Goal: Task Accomplishment & Management: Complete application form

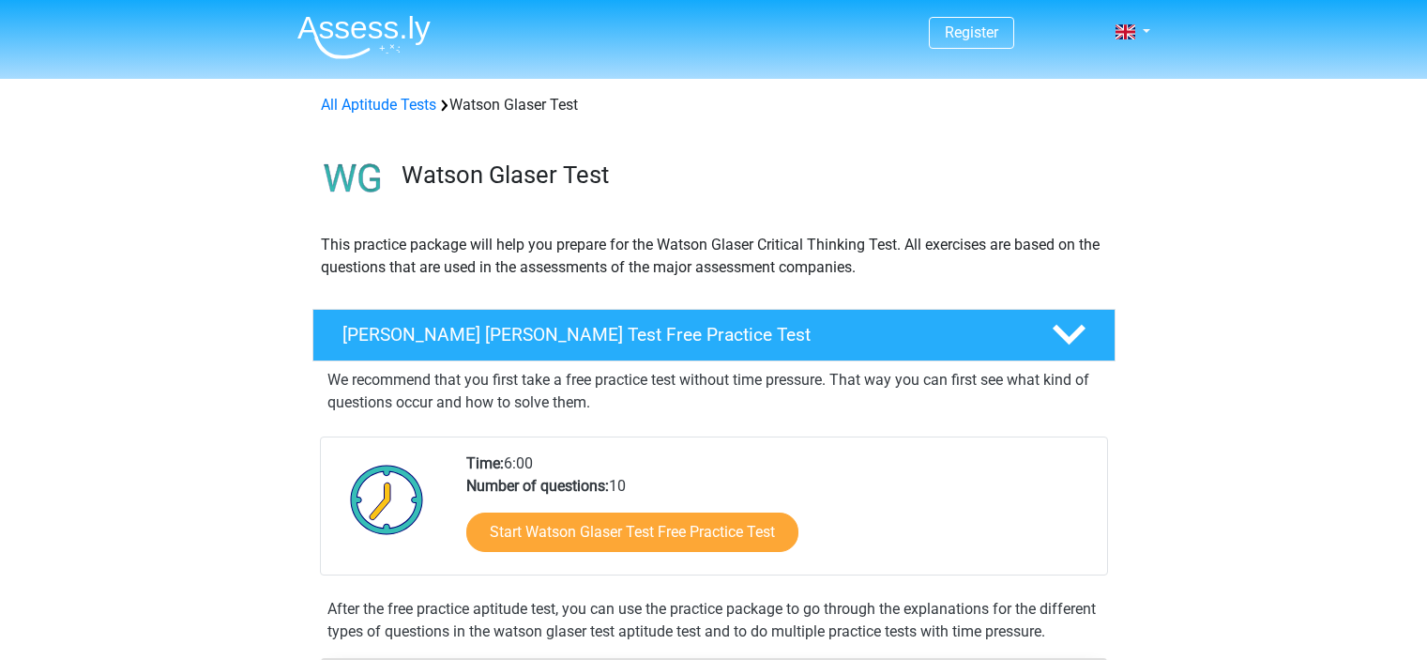
scroll to position [307, 0]
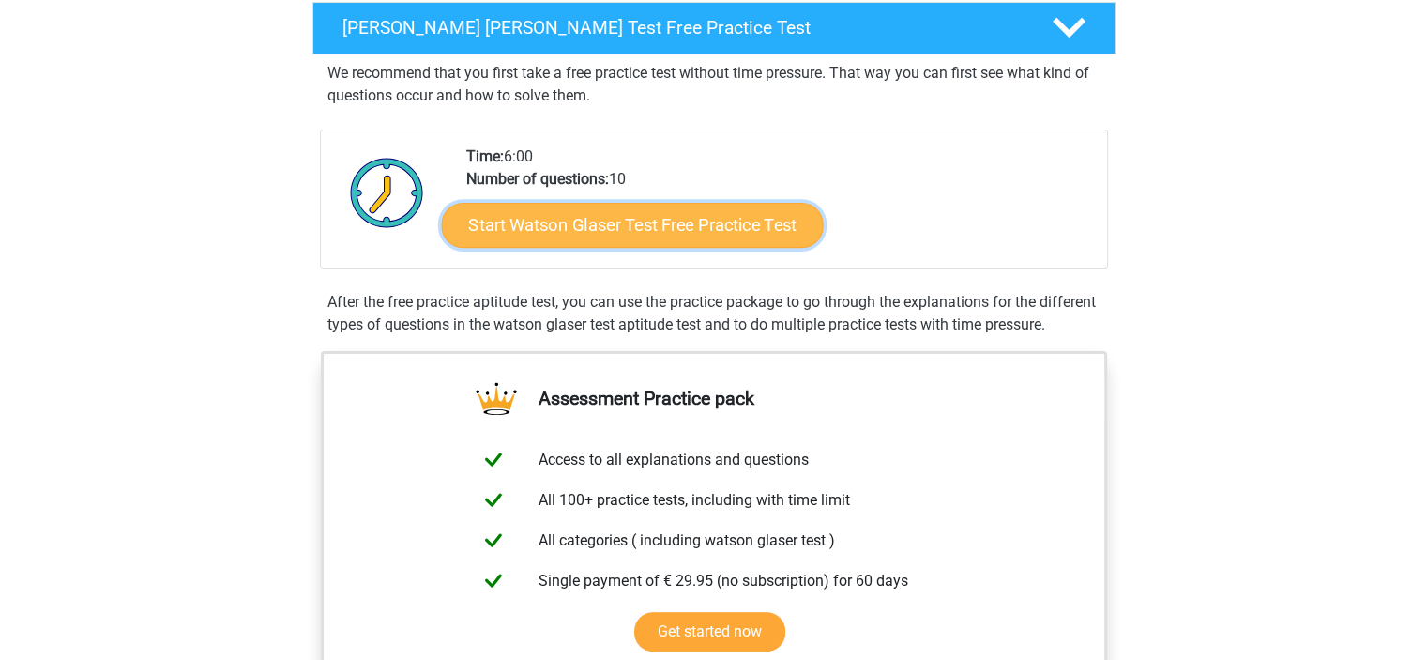
click at [630, 220] on link "Start Watson Glaser Test Free Practice Test" at bounding box center [632, 225] width 382 height 45
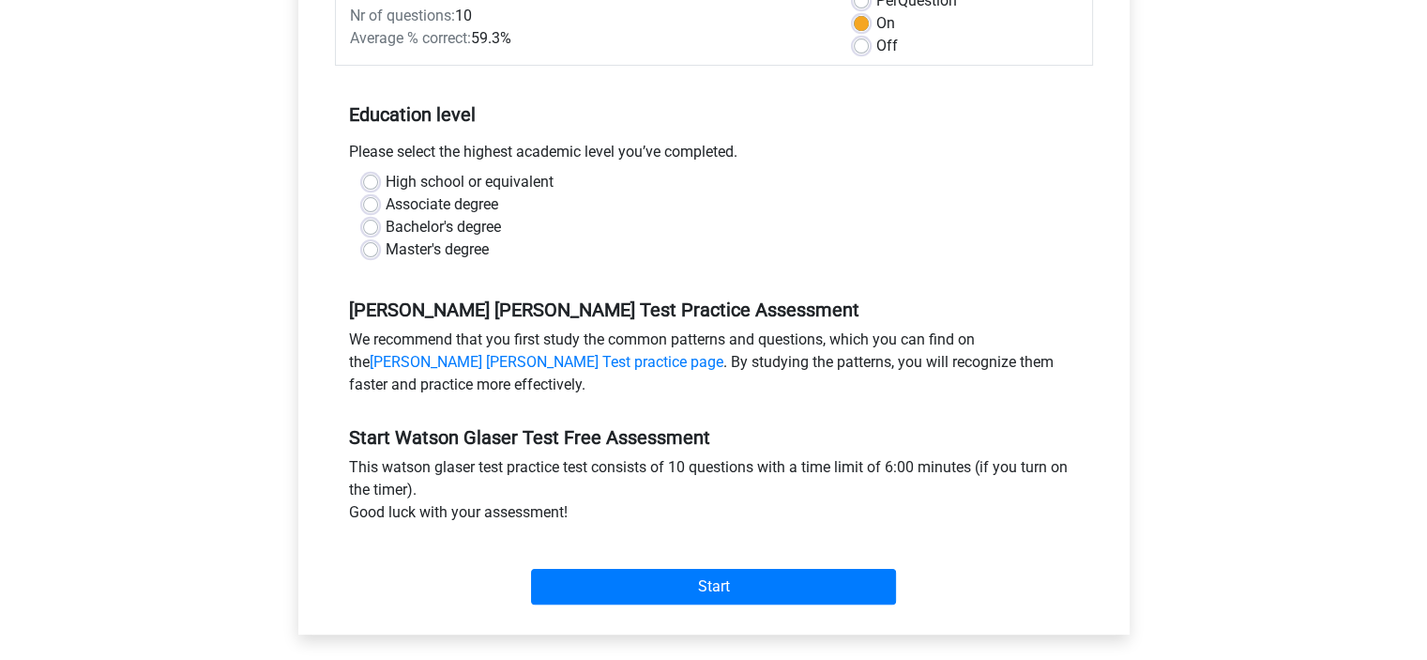
scroll to position [308, 0]
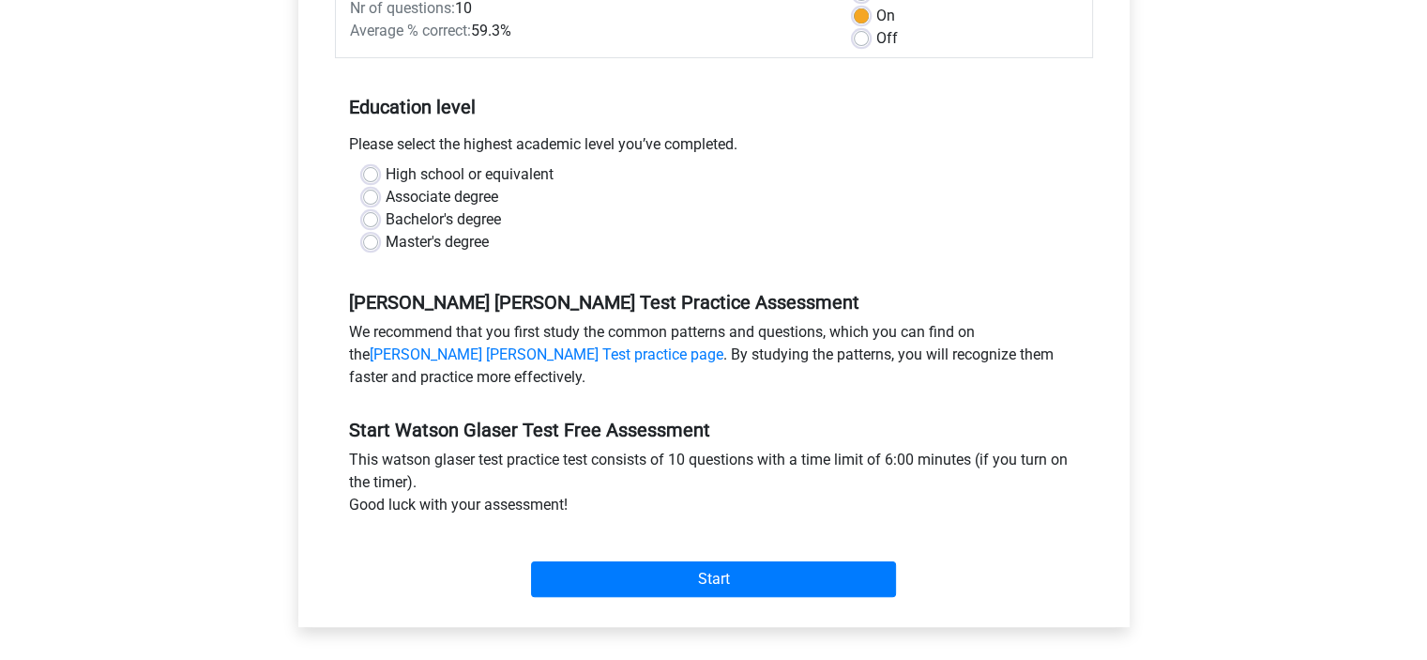
click at [386, 194] on label "Associate degree" at bounding box center [442, 197] width 113 height 23
click at [372, 194] on input "Associate degree" at bounding box center [370, 195] width 15 height 19
radio input "true"
click at [386, 220] on label "Bachelor's degree" at bounding box center [443, 219] width 115 height 23
click at [375, 220] on input "Bachelor's degree" at bounding box center [370, 217] width 15 height 19
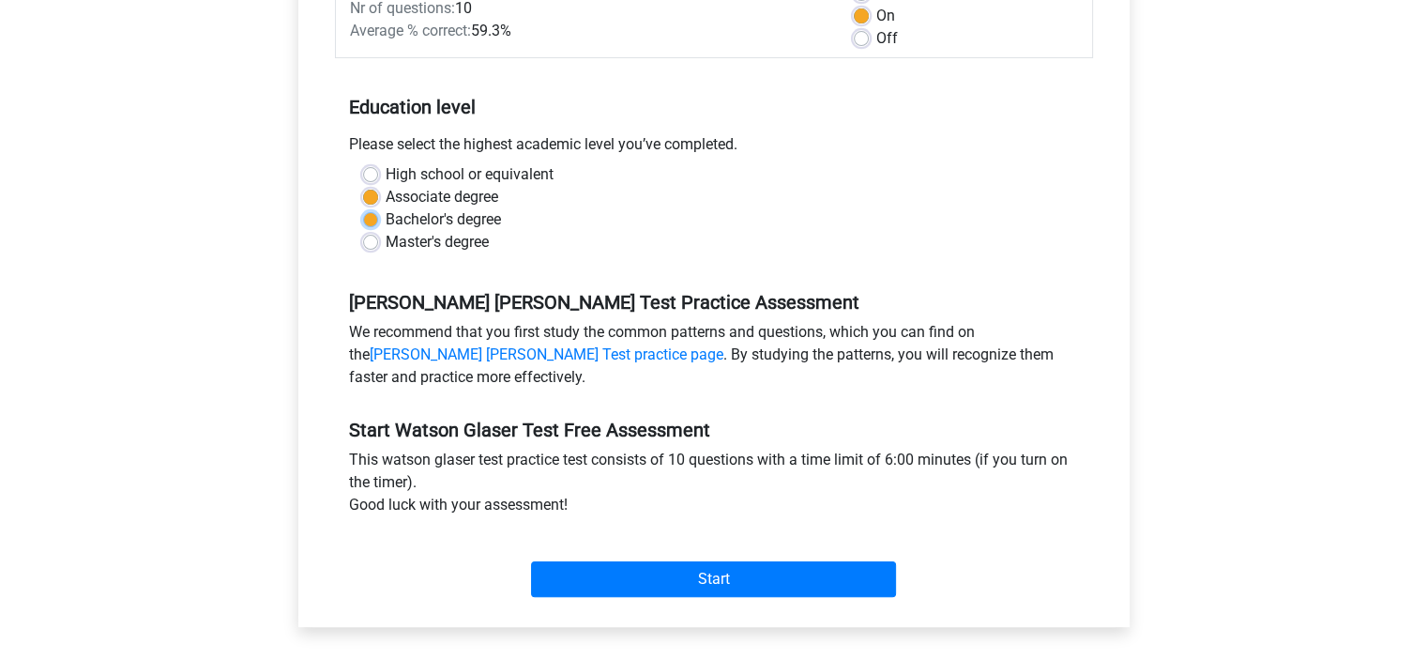
radio input "true"
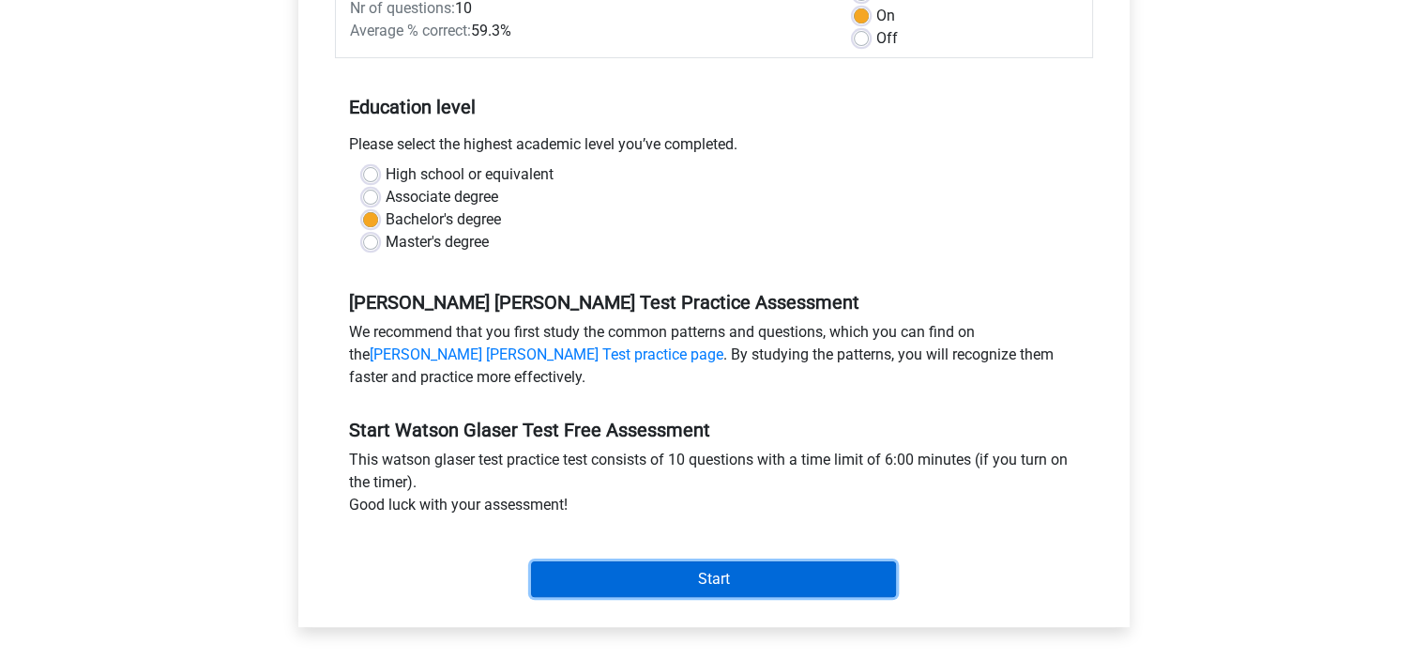
click at [677, 586] on input "Start" at bounding box center [713, 579] width 365 height 36
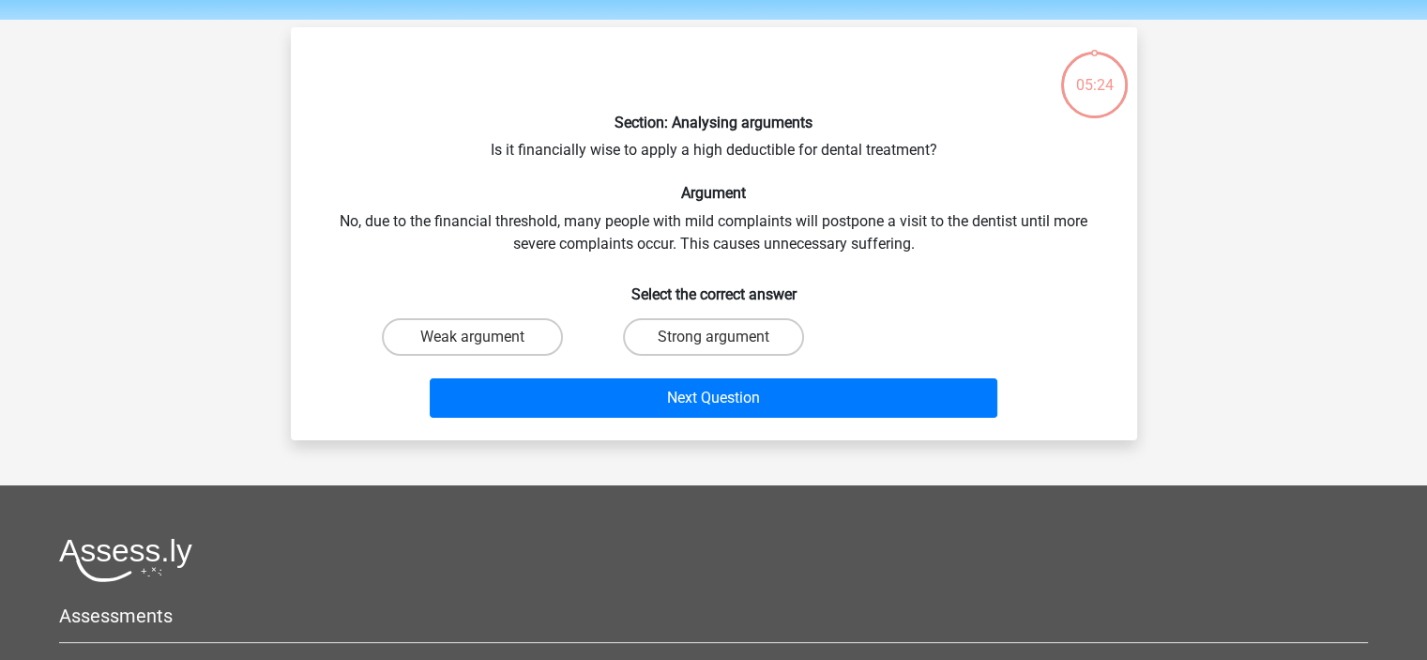
scroll to position [25, 0]
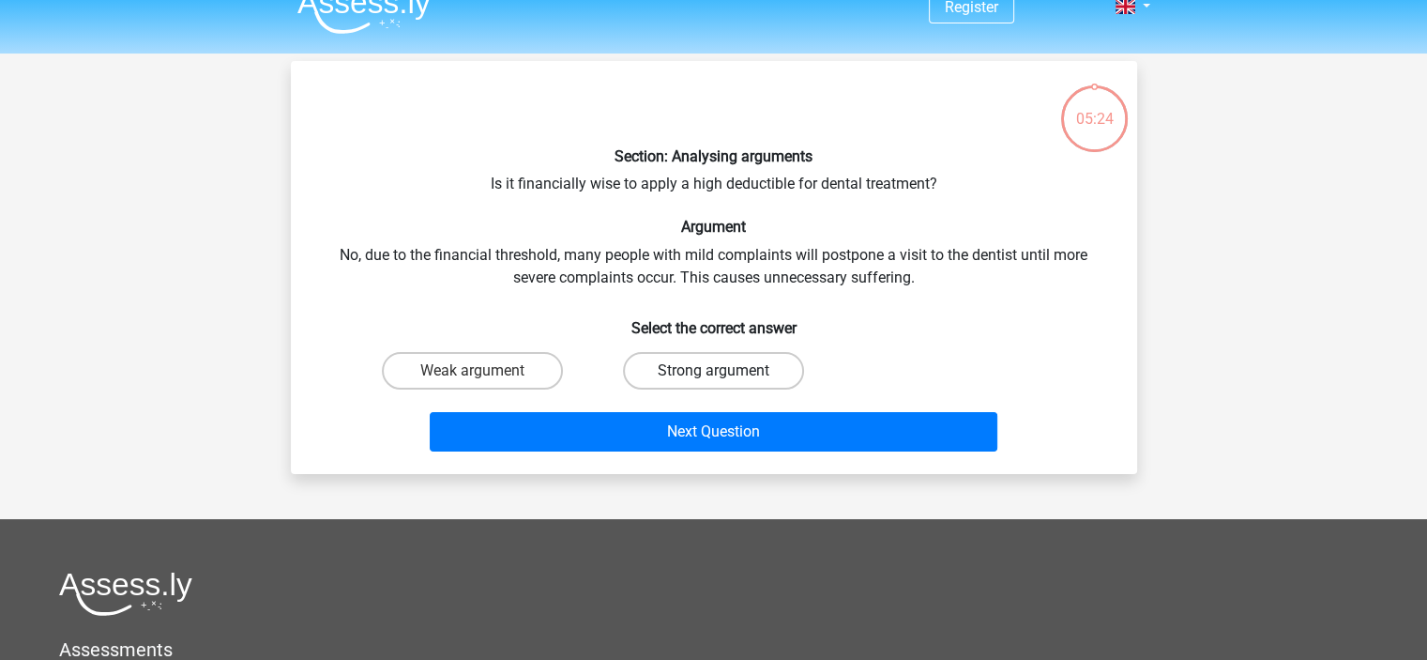
click at [762, 372] on label "Strong argument" at bounding box center [713, 371] width 181 height 38
click at [725, 372] on input "Strong argument" at bounding box center [719, 377] width 12 height 12
radio input "true"
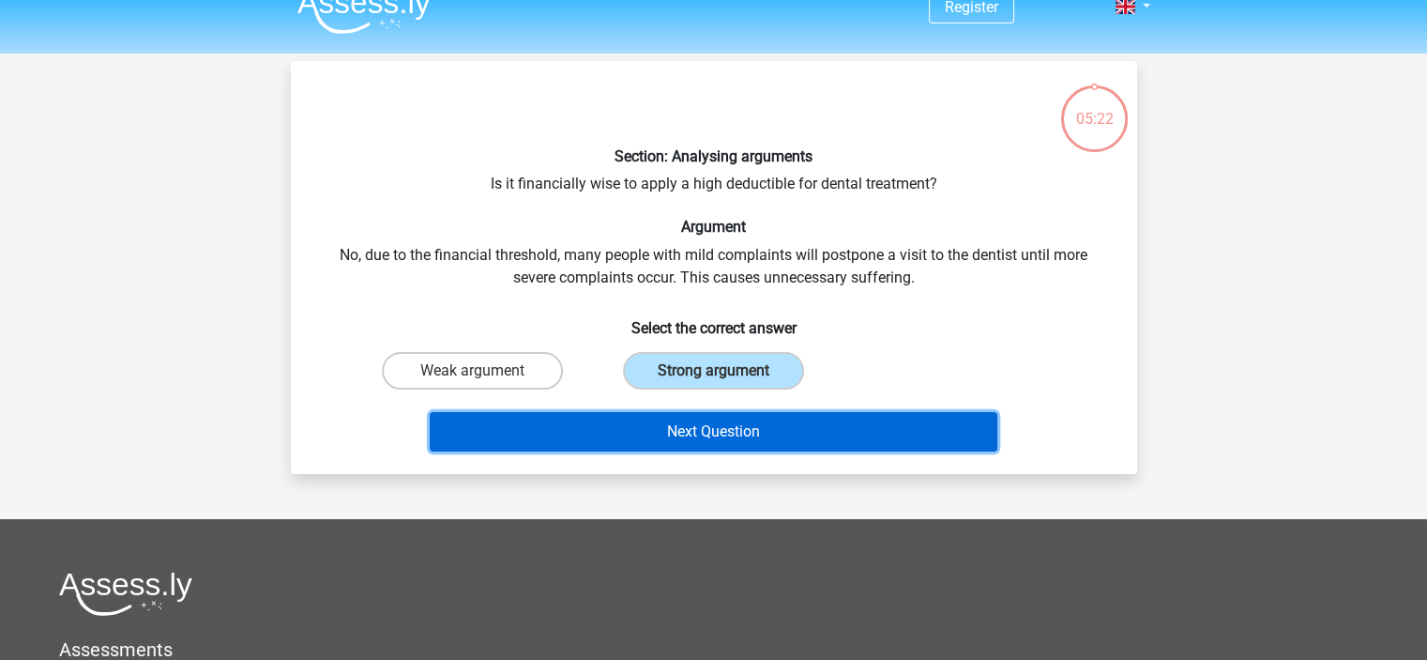
click at [756, 439] on button "Next Question" at bounding box center [714, 431] width 568 height 39
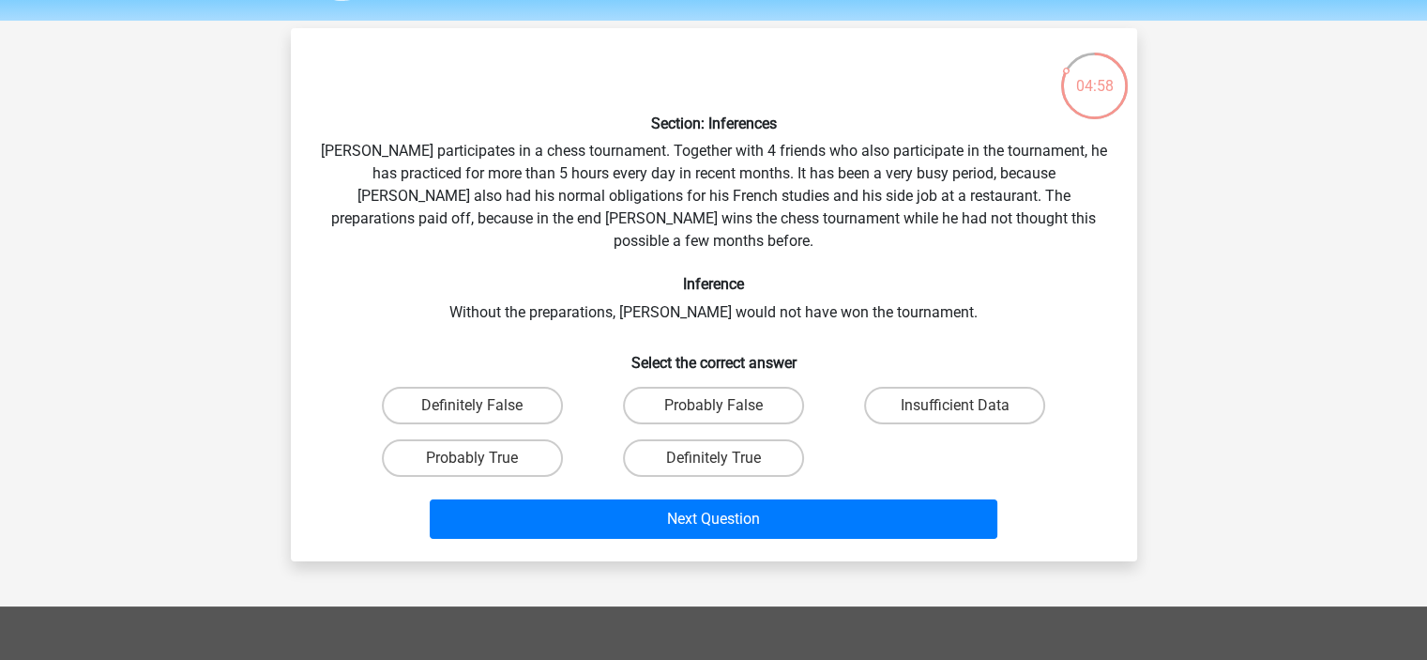
scroll to position [0, 0]
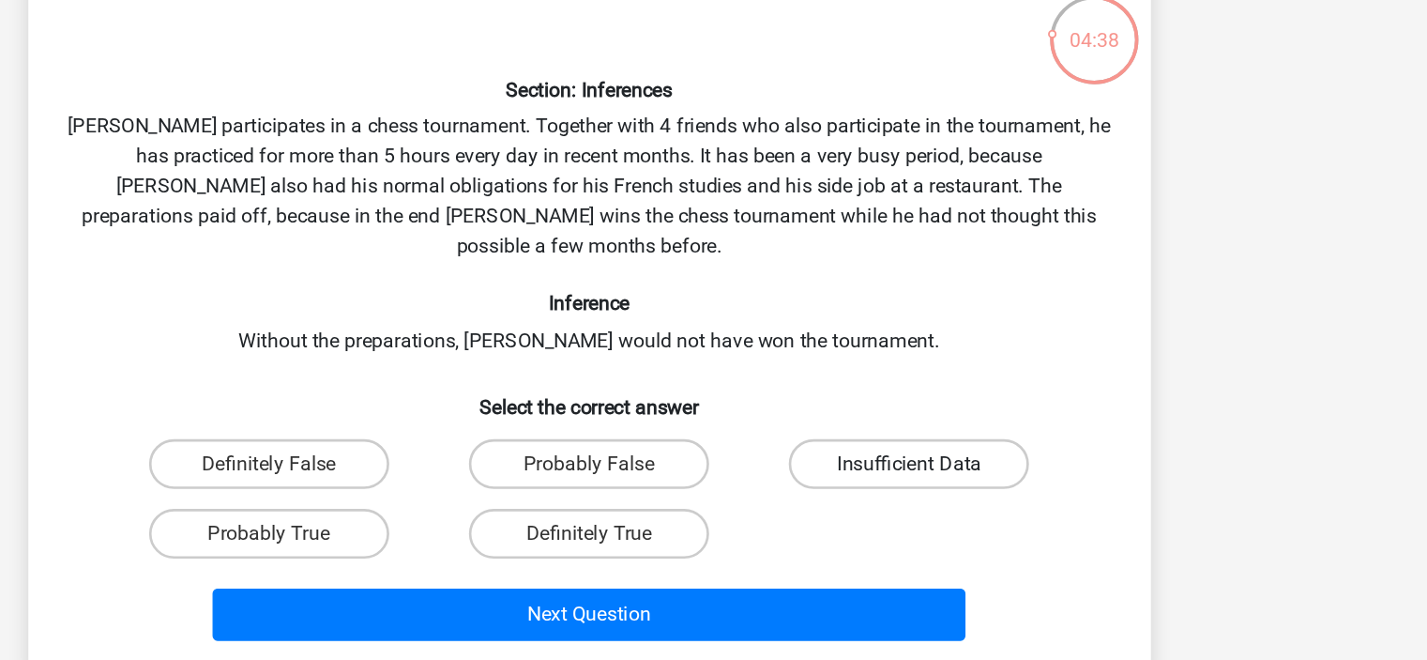
click at [906, 445] on label "Insufficient Data" at bounding box center [954, 464] width 181 height 38
click at [955, 463] on input "Insufficient Data" at bounding box center [961, 469] width 12 height 12
radio input "true"
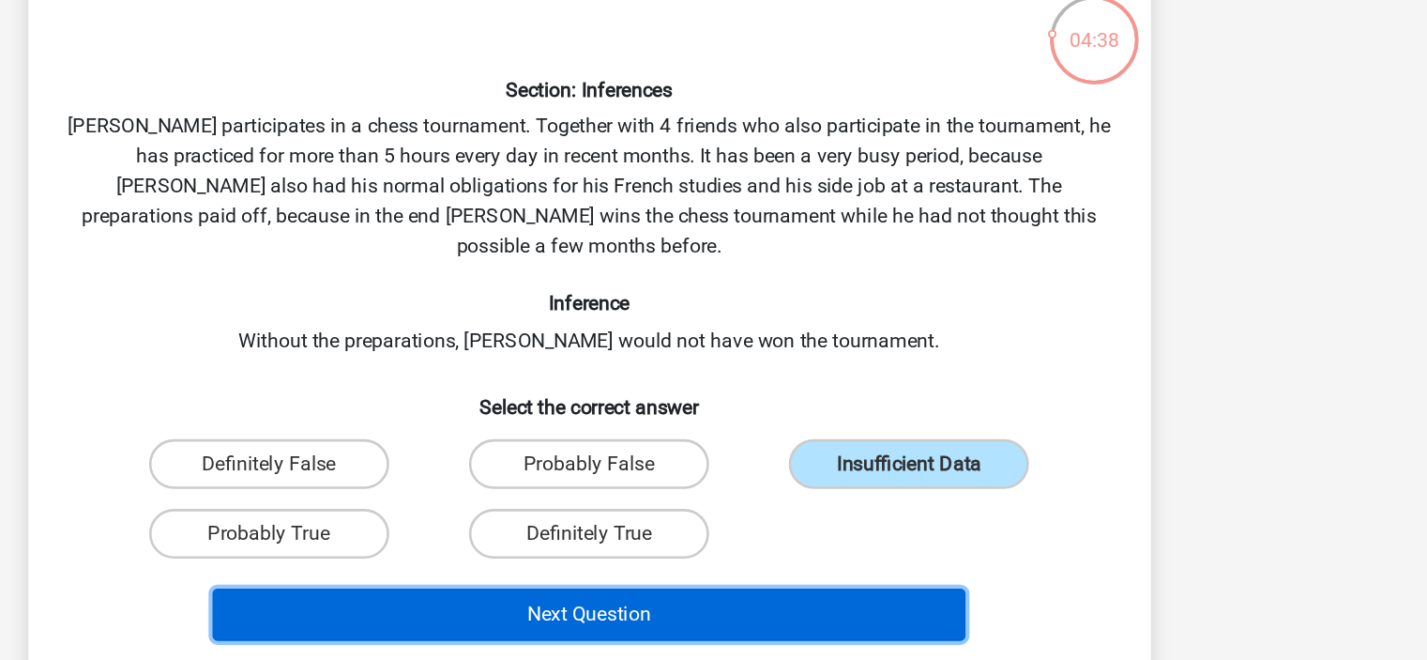
click at [762, 557] on button "Next Question" at bounding box center [714, 576] width 568 height 39
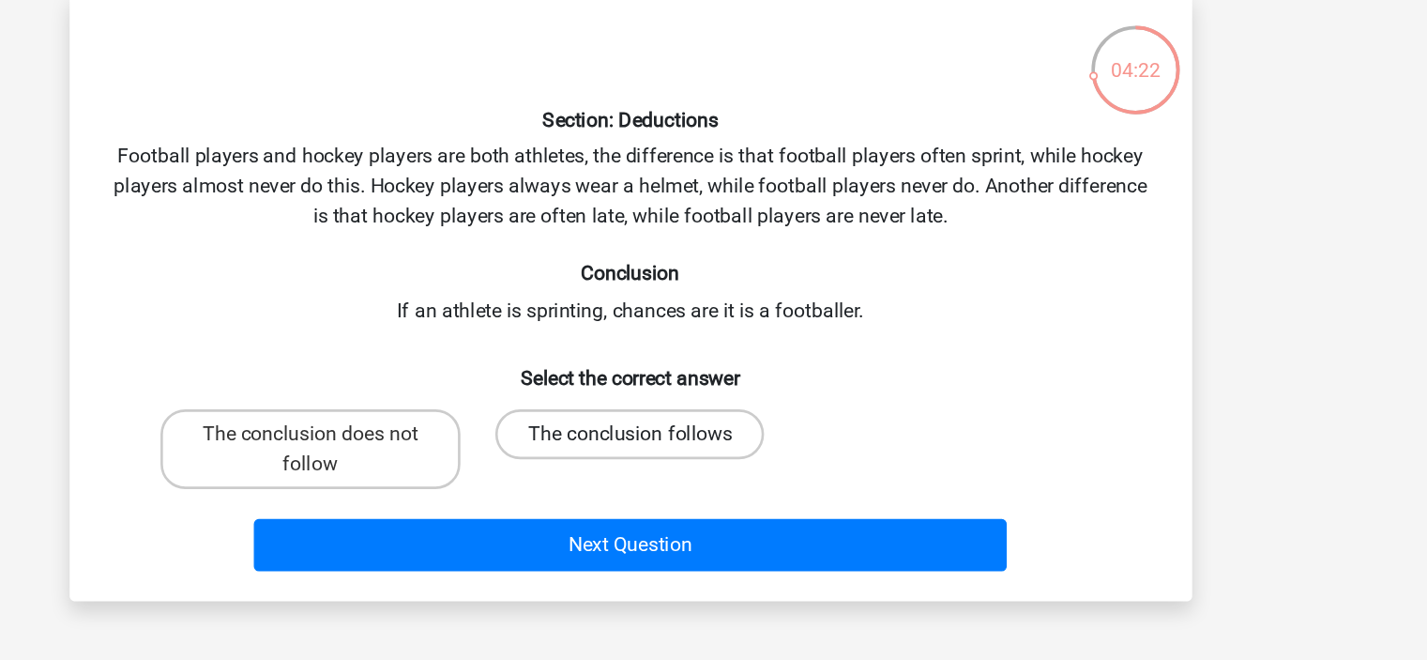
click at [730, 428] on label "The conclusion follows" at bounding box center [713, 419] width 203 height 38
click at [725, 428] on input "The conclusion follows" at bounding box center [719, 424] width 12 height 12
radio input "true"
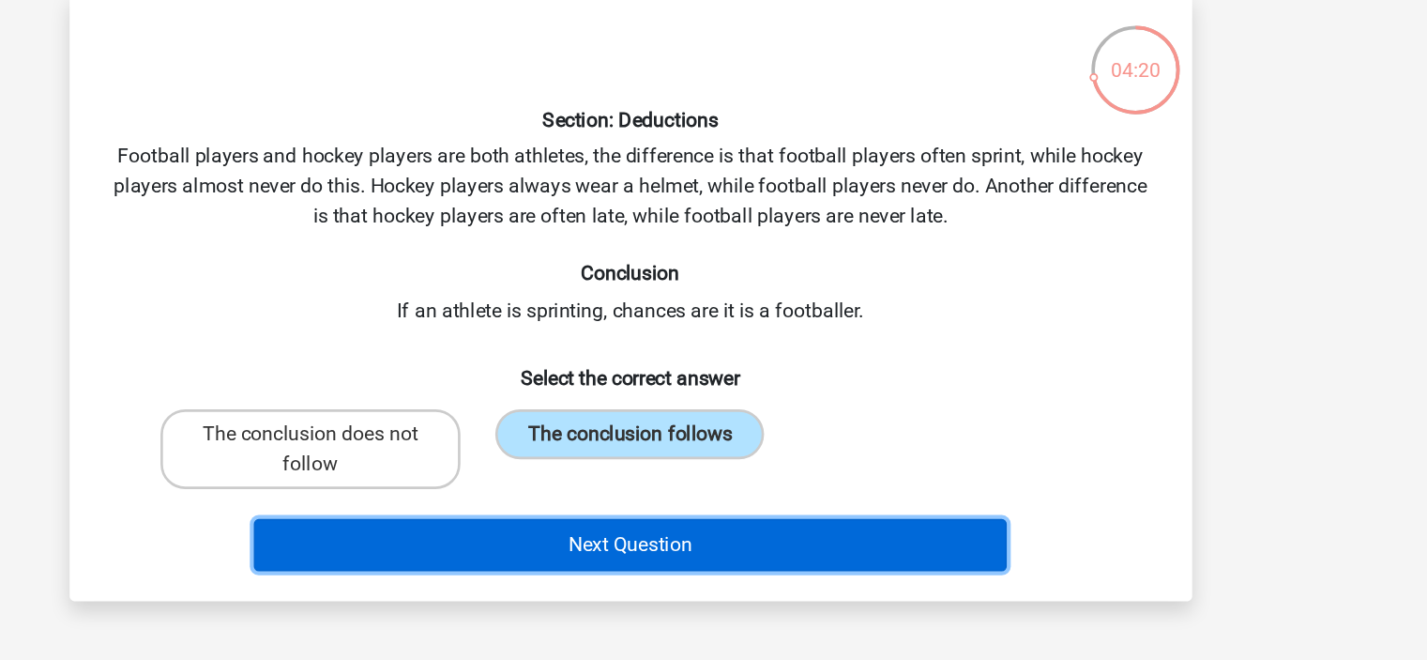
click at [730, 502] on button "Next Question" at bounding box center [714, 501] width 568 height 39
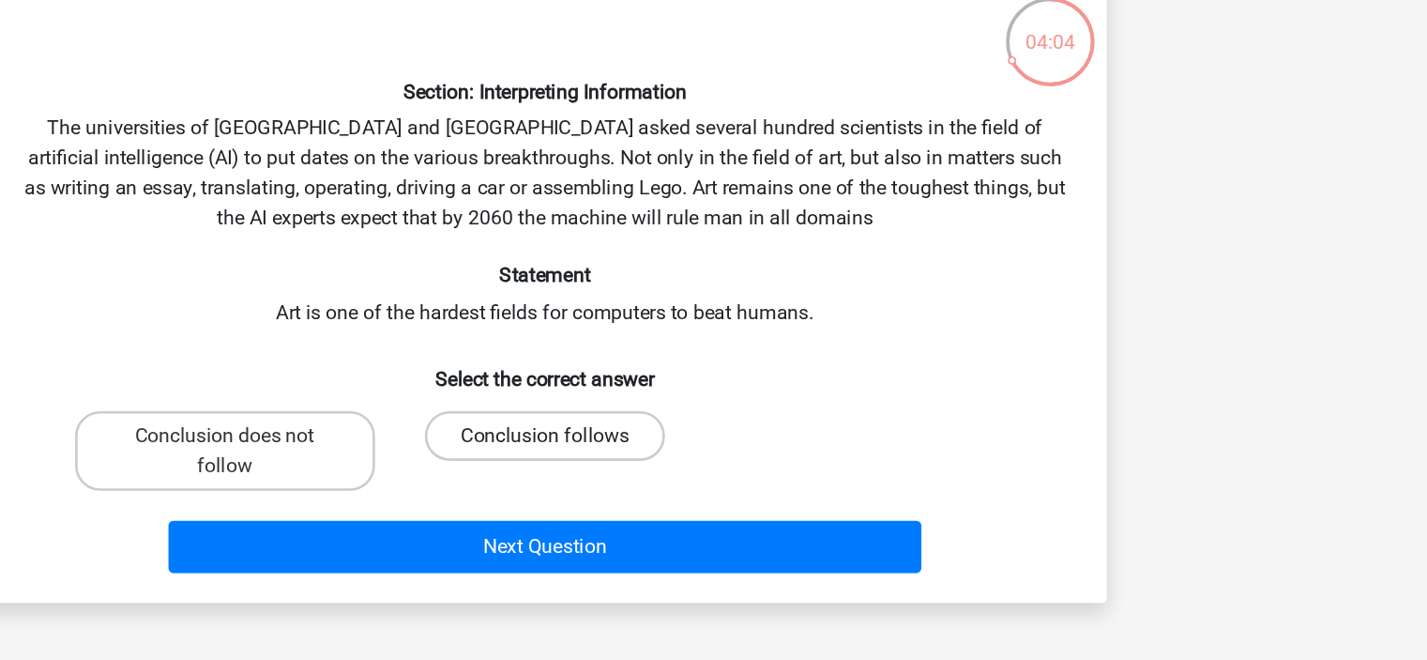
click at [729, 440] on label "Conclusion follows" at bounding box center [713, 441] width 181 height 38
click at [725, 441] on input "Conclusion follows" at bounding box center [719, 447] width 12 height 12
radio input "true"
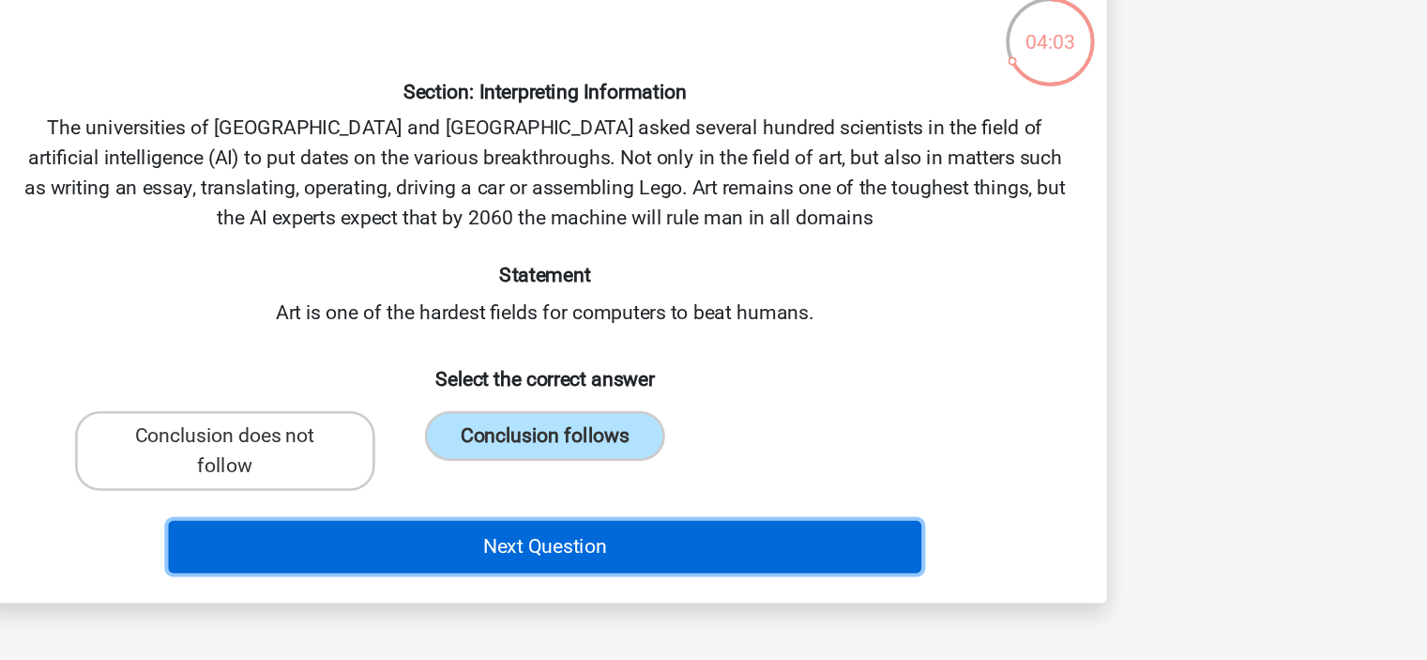
click at [736, 534] on button "Next Question" at bounding box center [714, 524] width 568 height 39
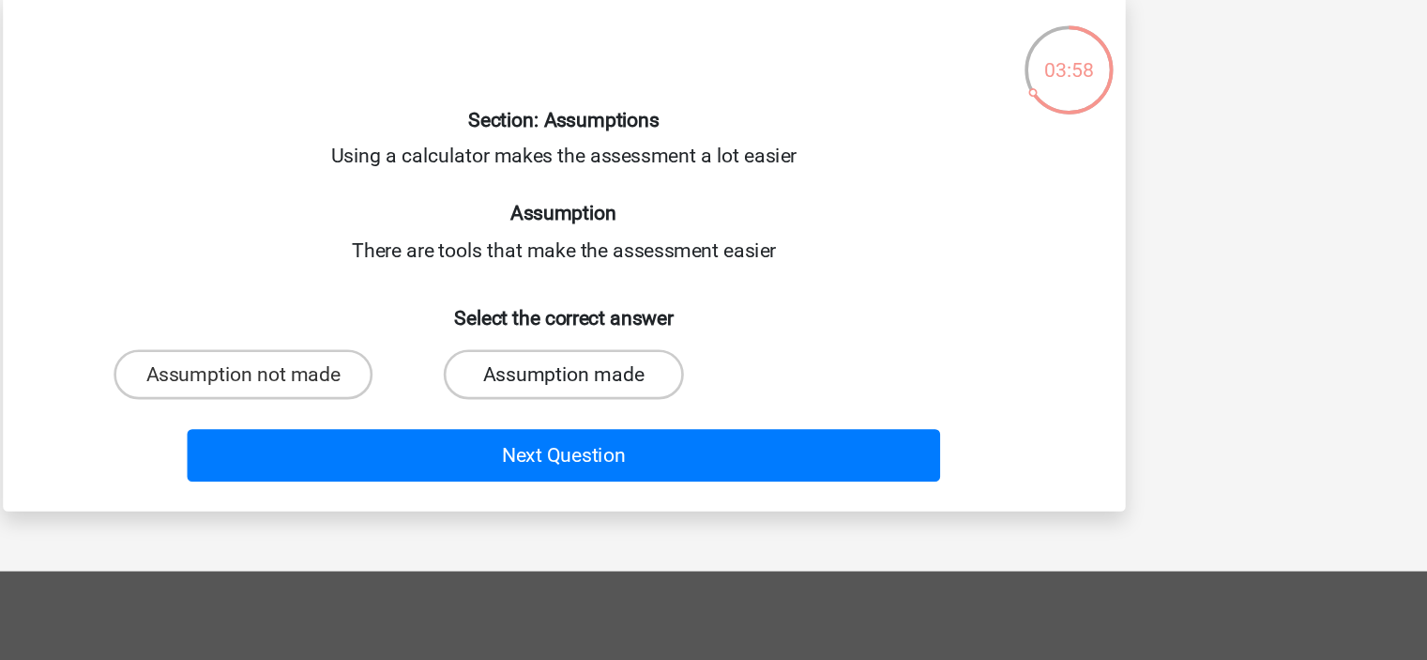
click at [692, 378] on label "Assumption made" at bounding box center [713, 374] width 181 height 38
click at [713, 378] on input "Assumption made" at bounding box center [719, 379] width 12 height 12
radio input "true"
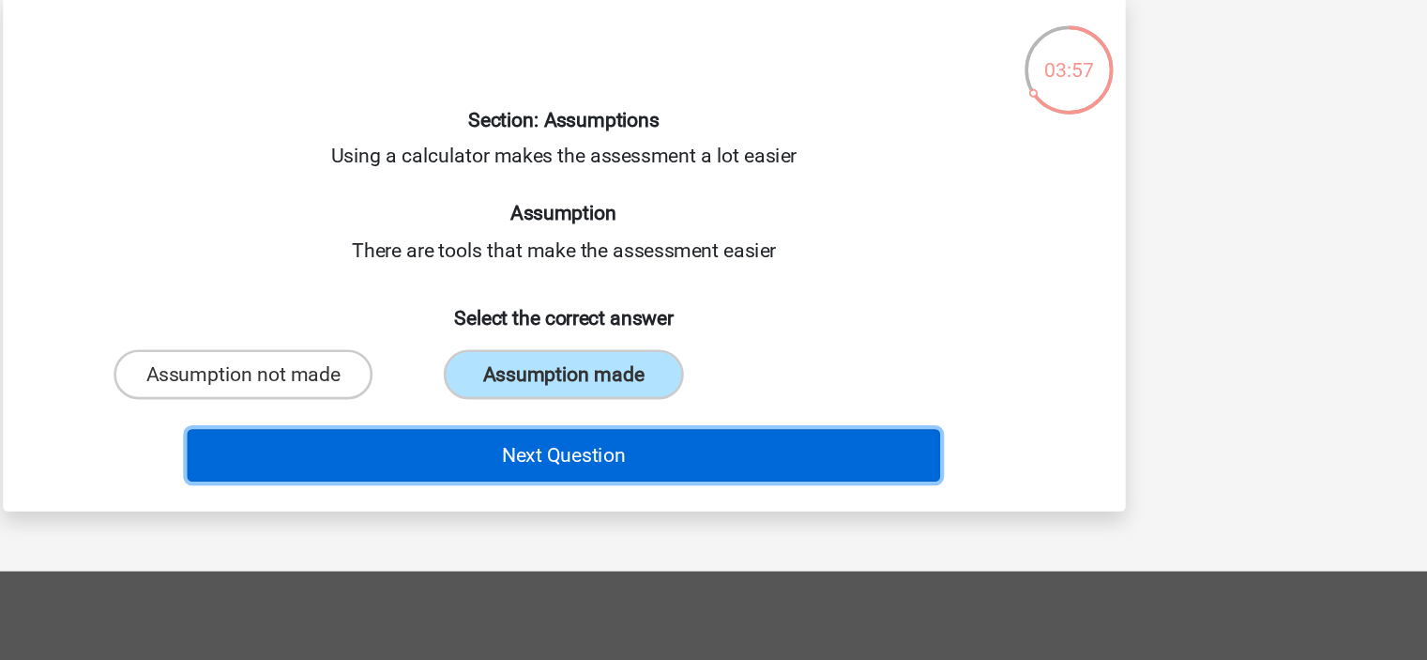
click at [724, 428] on button "Next Question" at bounding box center [714, 434] width 568 height 39
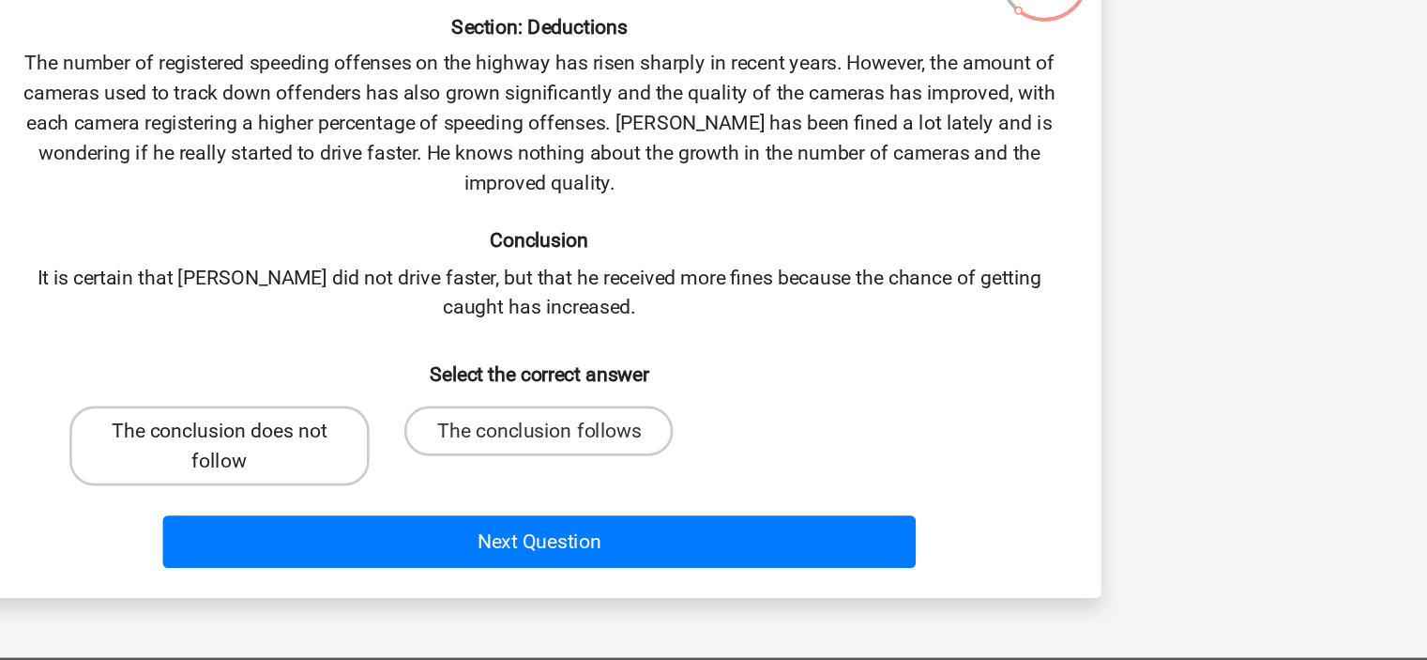
click at [500, 514] on label "The conclusion does not follow" at bounding box center [472, 497] width 226 height 60
click at [484, 498] on input "The conclusion does not follow" at bounding box center [478, 492] width 12 height 12
radio input "true"
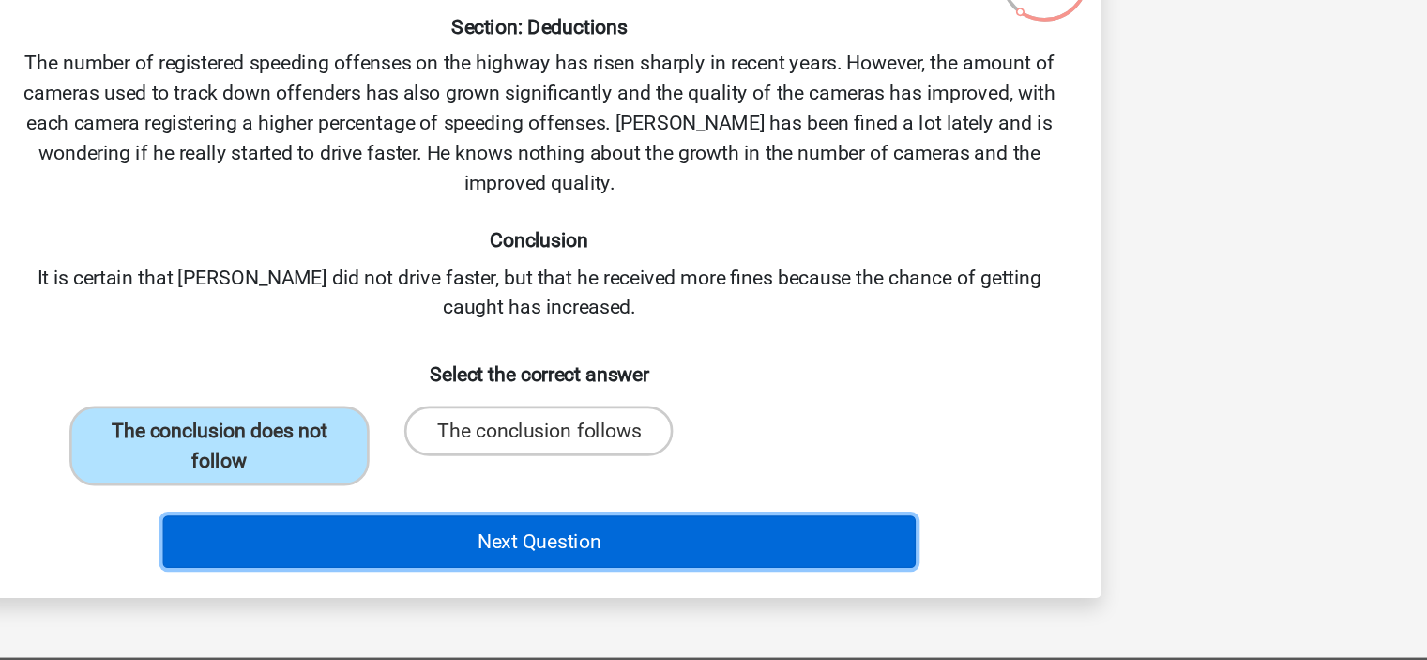
click at [614, 564] on button "Next Question" at bounding box center [714, 569] width 568 height 39
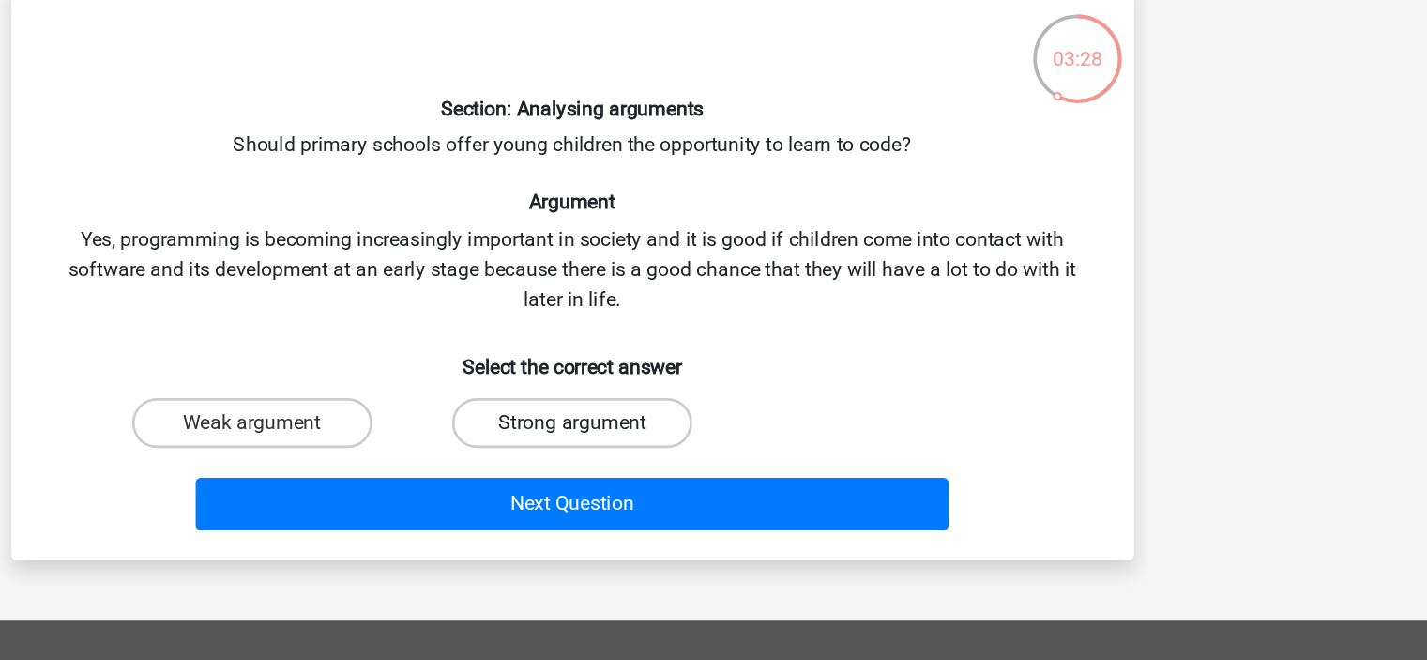
click at [661, 412] on label "Strong argument" at bounding box center [713, 419] width 181 height 38
click at [713, 418] on input "Strong argument" at bounding box center [719, 424] width 12 height 12
radio input "true"
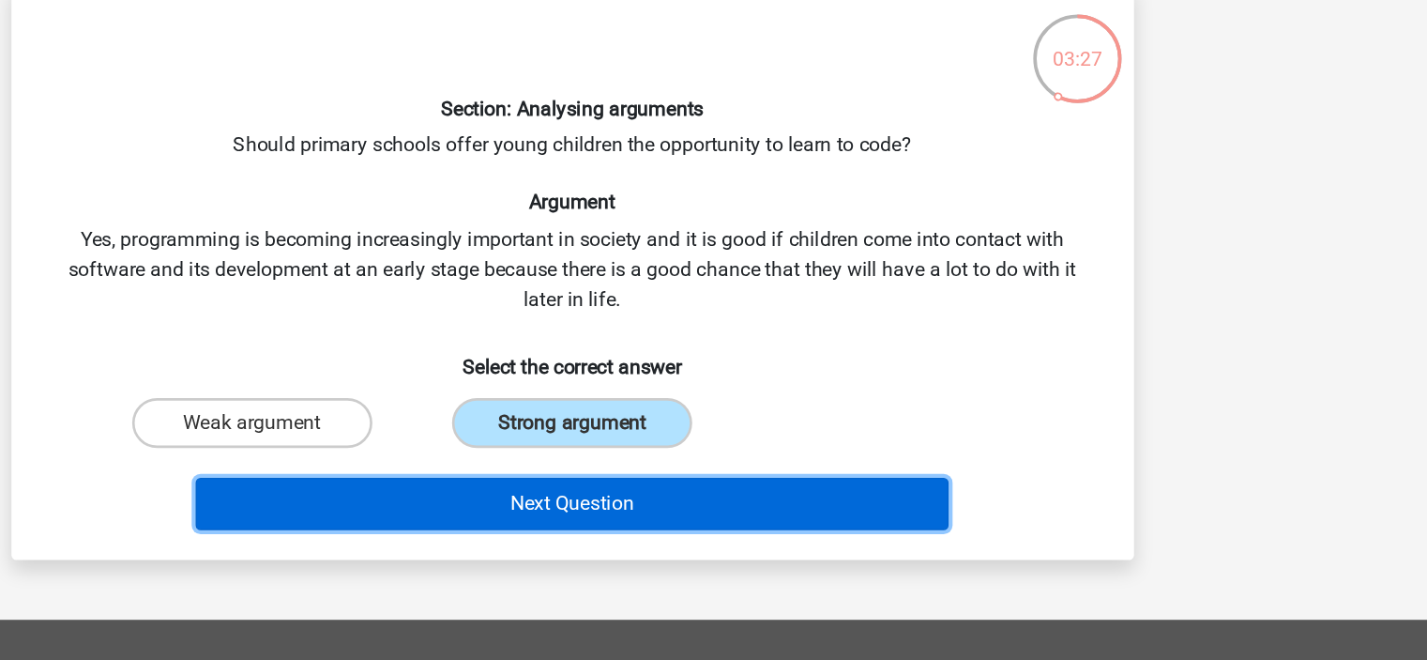
click at [685, 485] on button "Next Question" at bounding box center [714, 479] width 568 height 39
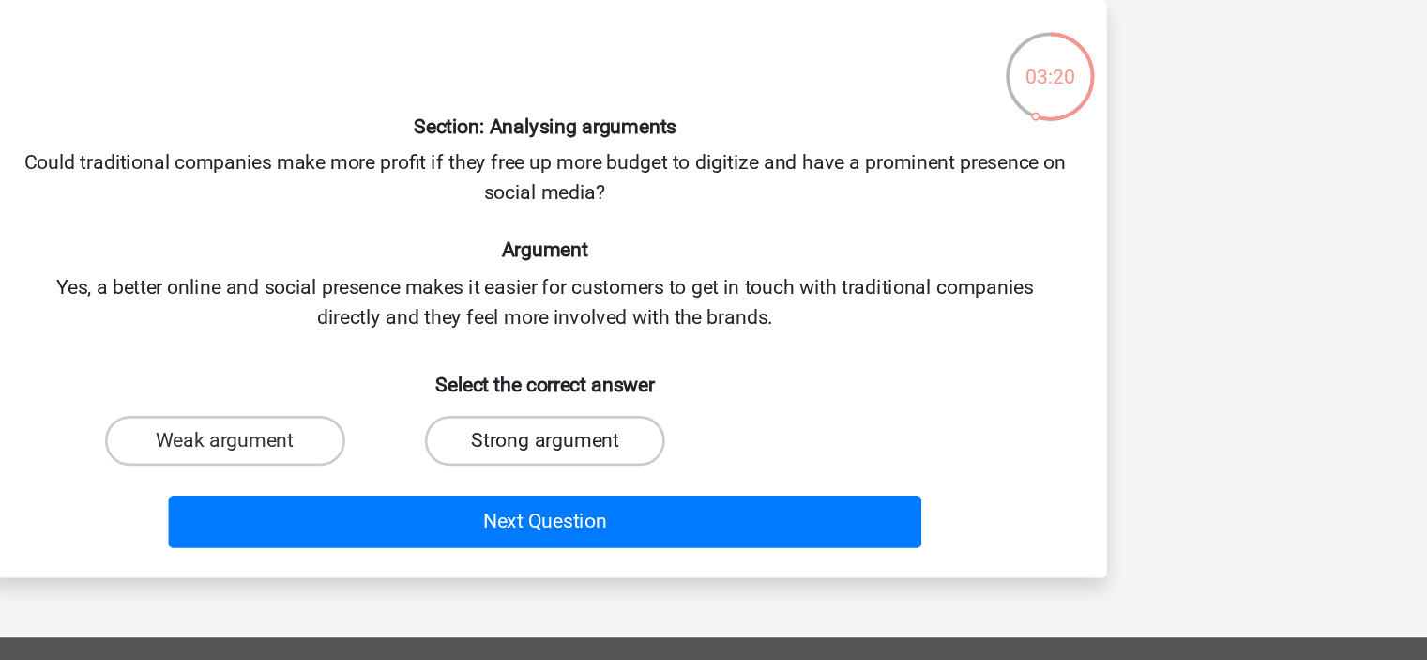
click at [732, 414] on label "Strong argument" at bounding box center [713, 419] width 181 height 38
click at [725, 418] on input "Strong argument" at bounding box center [719, 424] width 12 height 12
radio input "true"
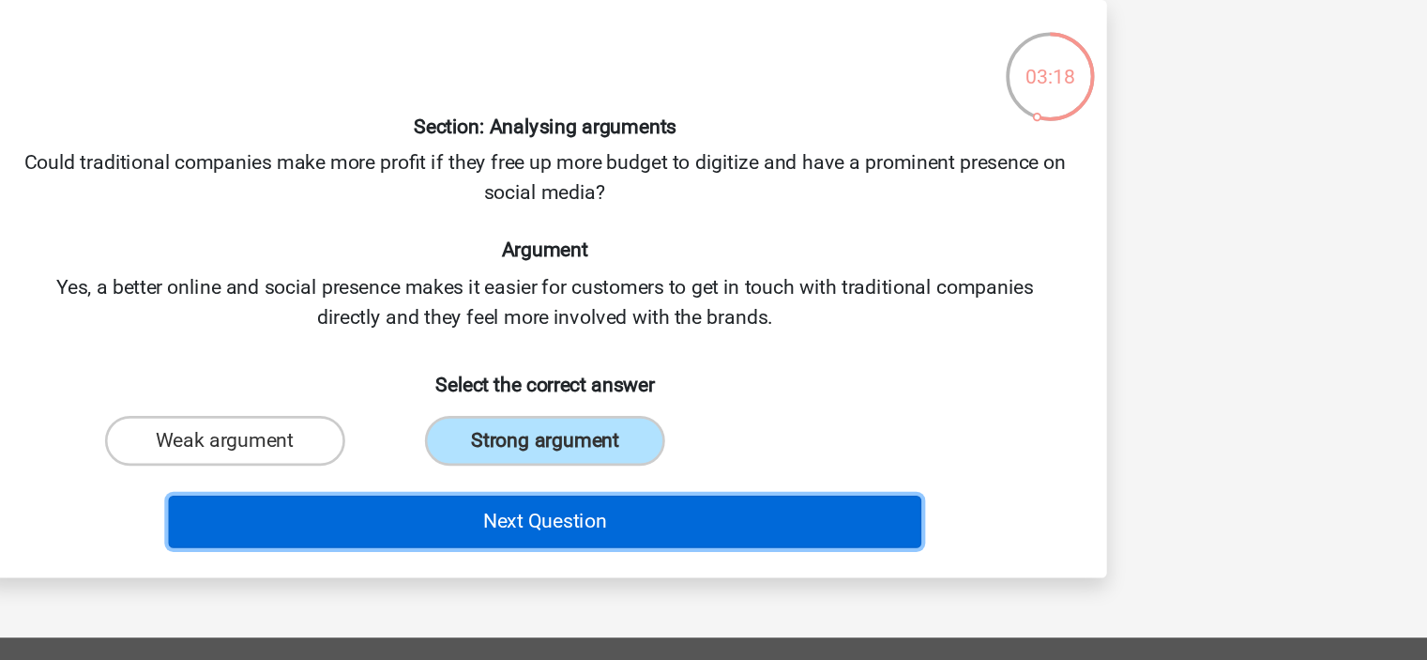
click at [744, 470] on button "Next Question" at bounding box center [714, 479] width 568 height 39
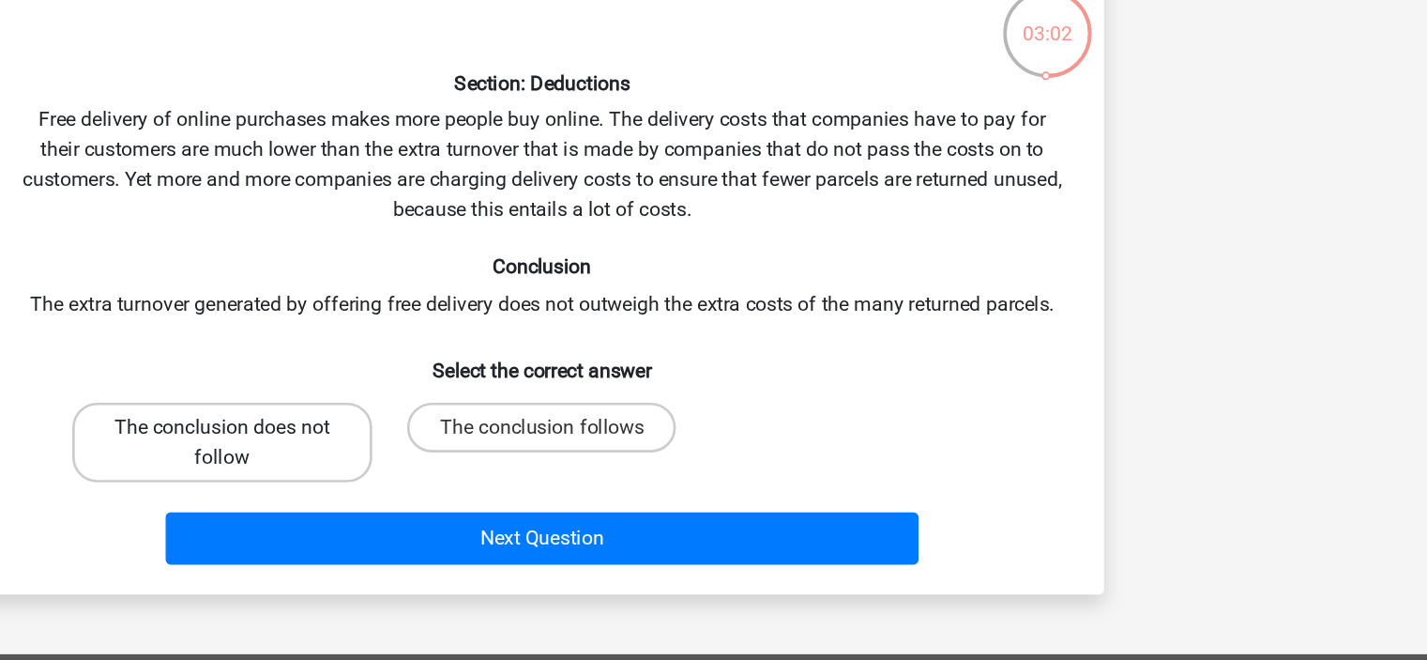
click at [562, 448] on label "The conclusion does not follow" at bounding box center [472, 452] width 226 height 60
click at [484, 448] on input "The conclusion does not follow" at bounding box center [478, 447] width 12 height 12
radio input "true"
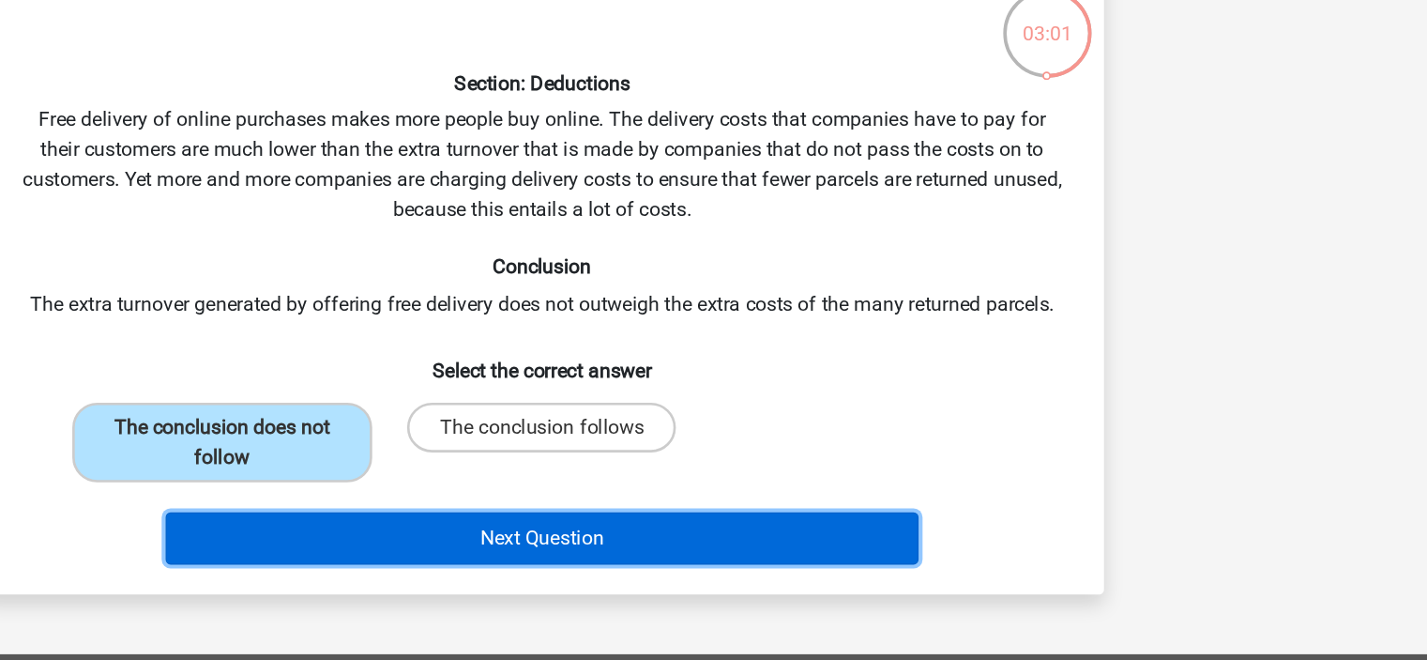
click at [656, 524] on button "Next Question" at bounding box center [714, 524] width 568 height 39
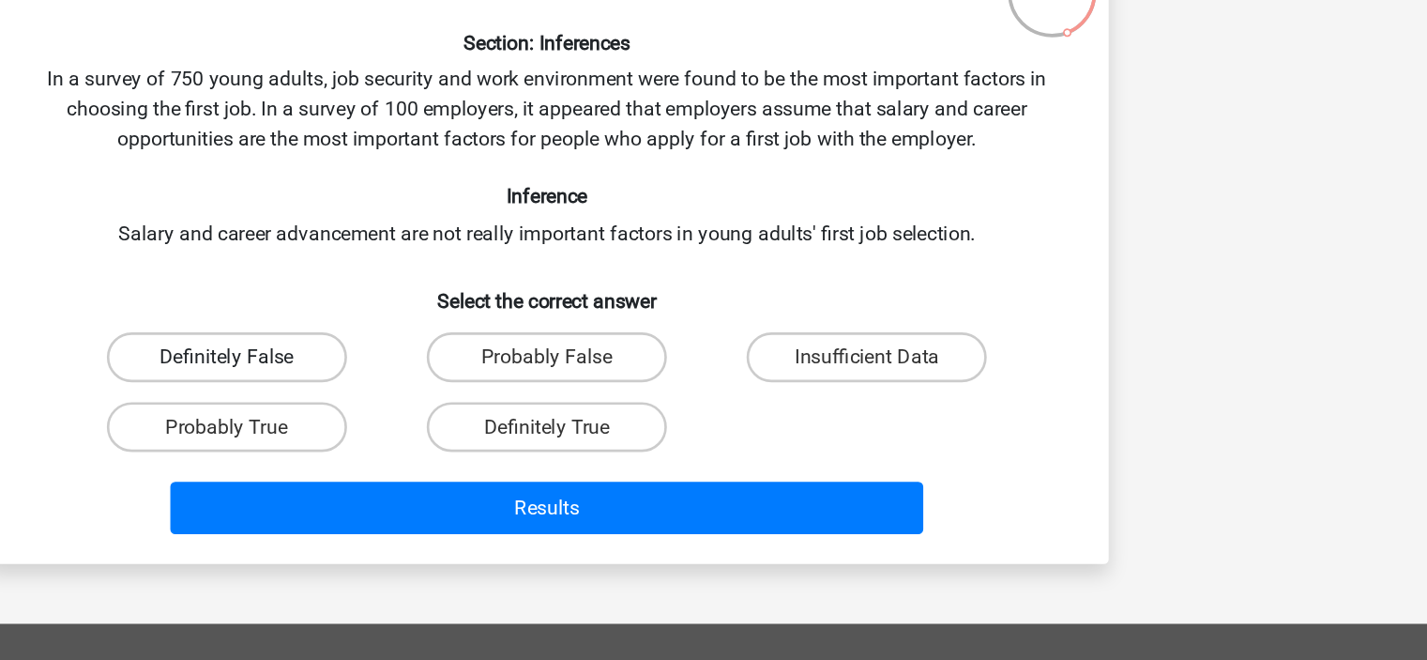
click at [540, 427] on label "Definitely False" at bounding box center [472, 419] width 181 height 38
click at [484, 427] on input "Definitely False" at bounding box center [478, 424] width 12 height 12
radio input "true"
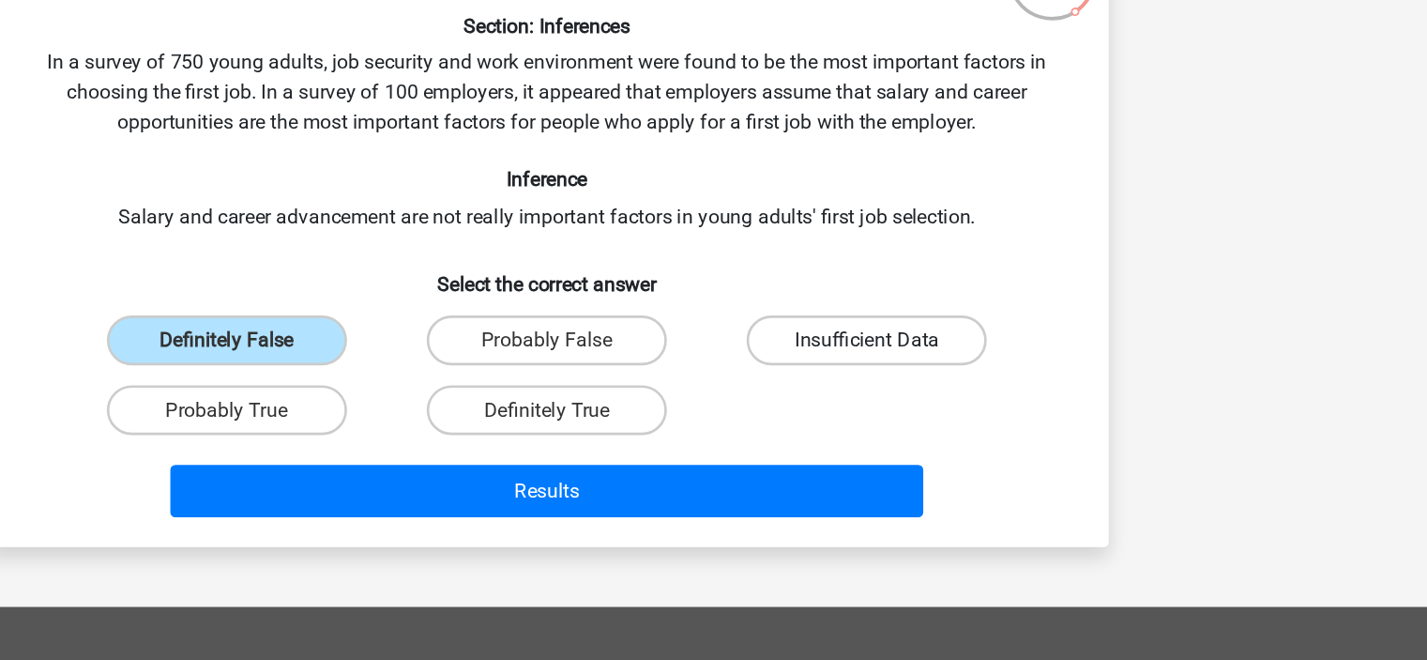
click at [907, 416] on label "Insufficient Data" at bounding box center [954, 419] width 181 height 38
click at [955, 418] on input "Insufficient Data" at bounding box center [961, 424] width 12 height 12
radio input "true"
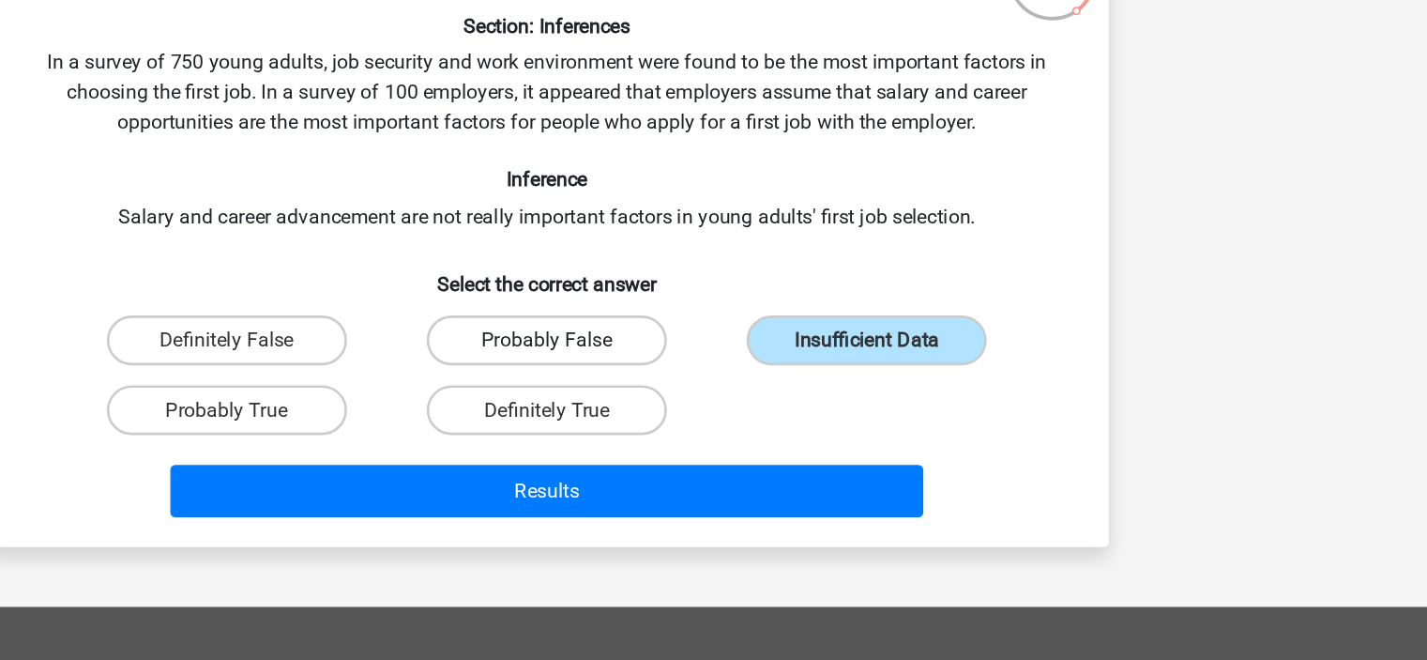
click at [748, 419] on label "Probably False" at bounding box center [713, 419] width 181 height 38
click at [725, 419] on input "Probably False" at bounding box center [719, 424] width 12 height 12
radio input "true"
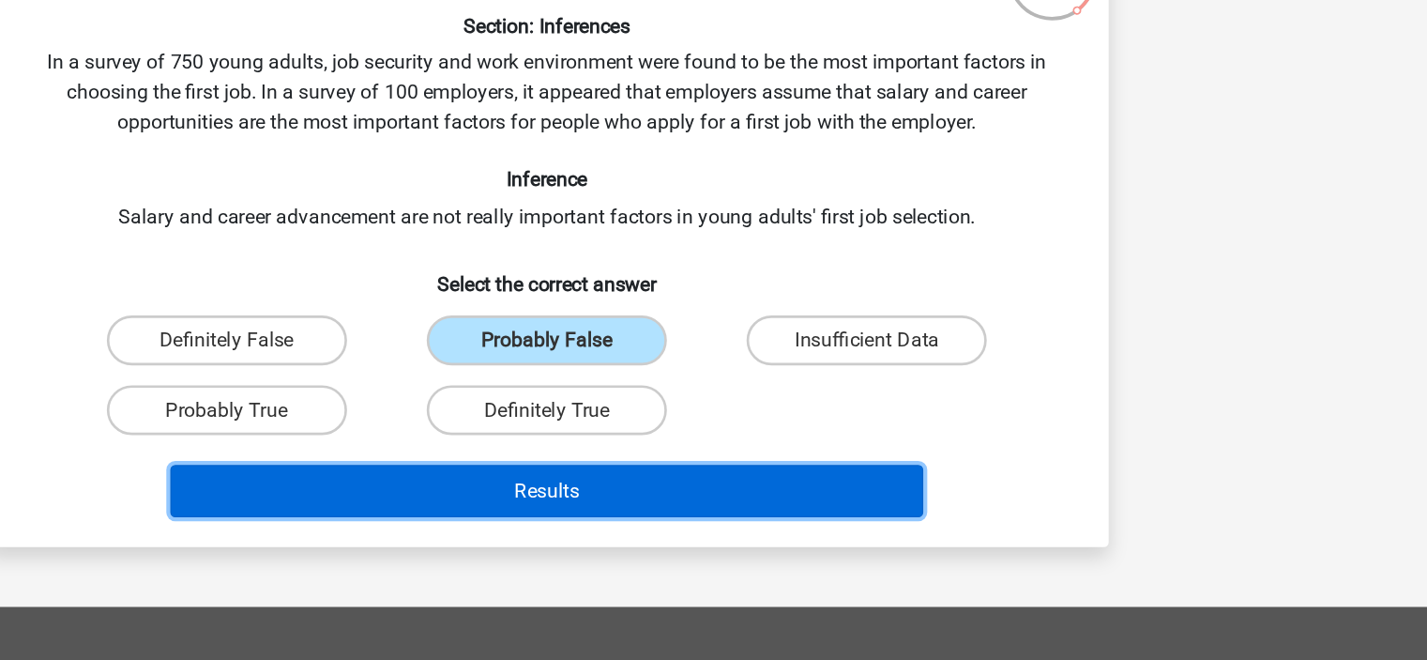
click at [782, 516] on button "Results" at bounding box center [714, 531] width 568 height 39
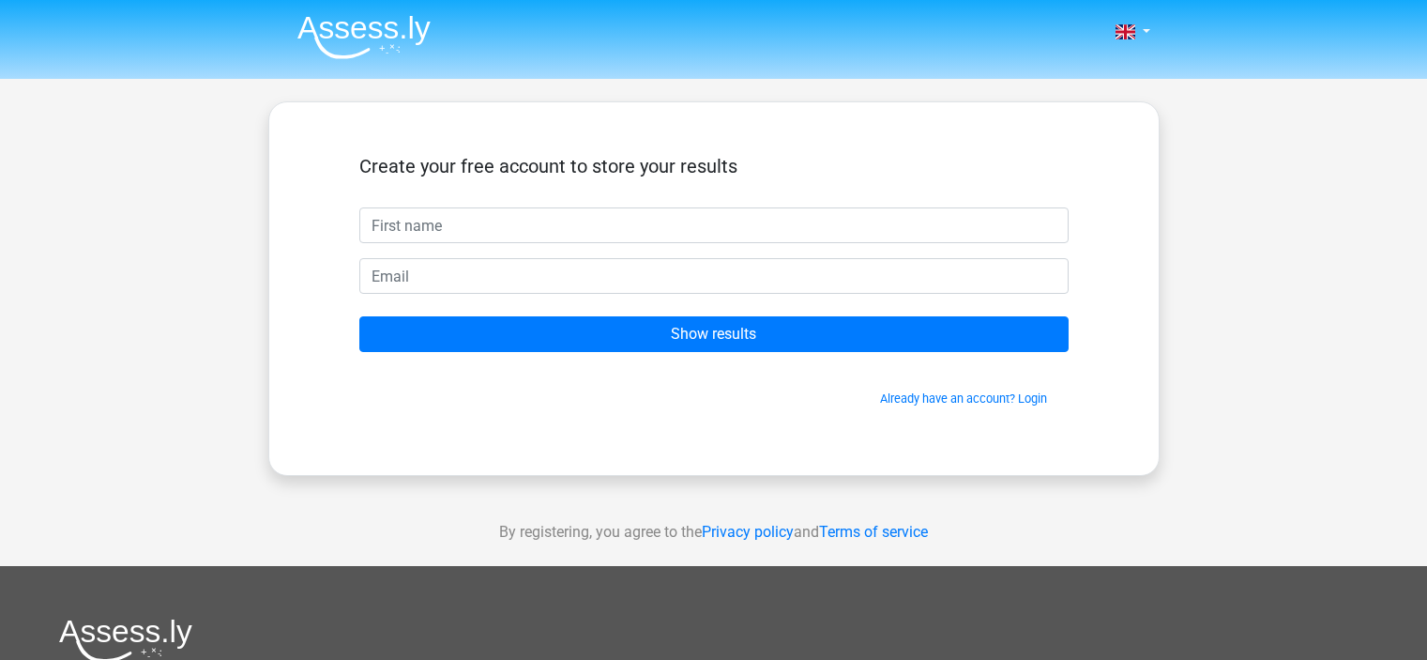
scroll to position [14, 0]
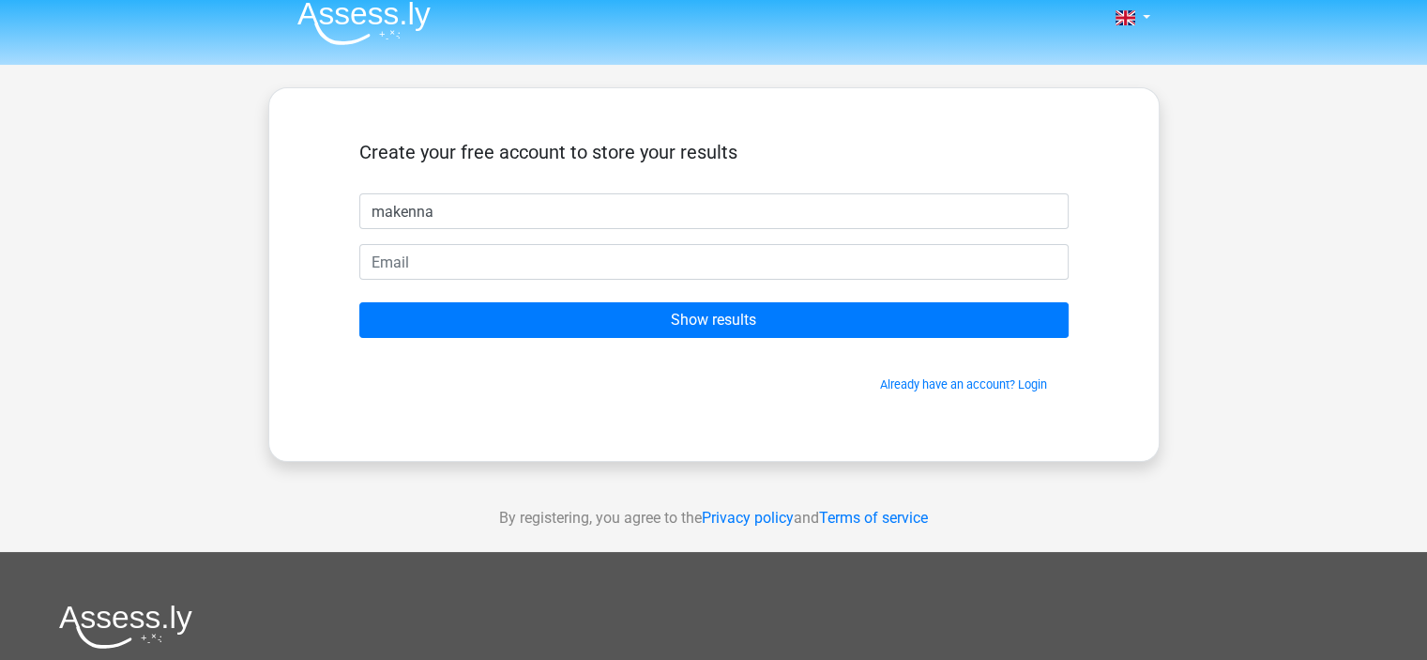
type input "makenna"
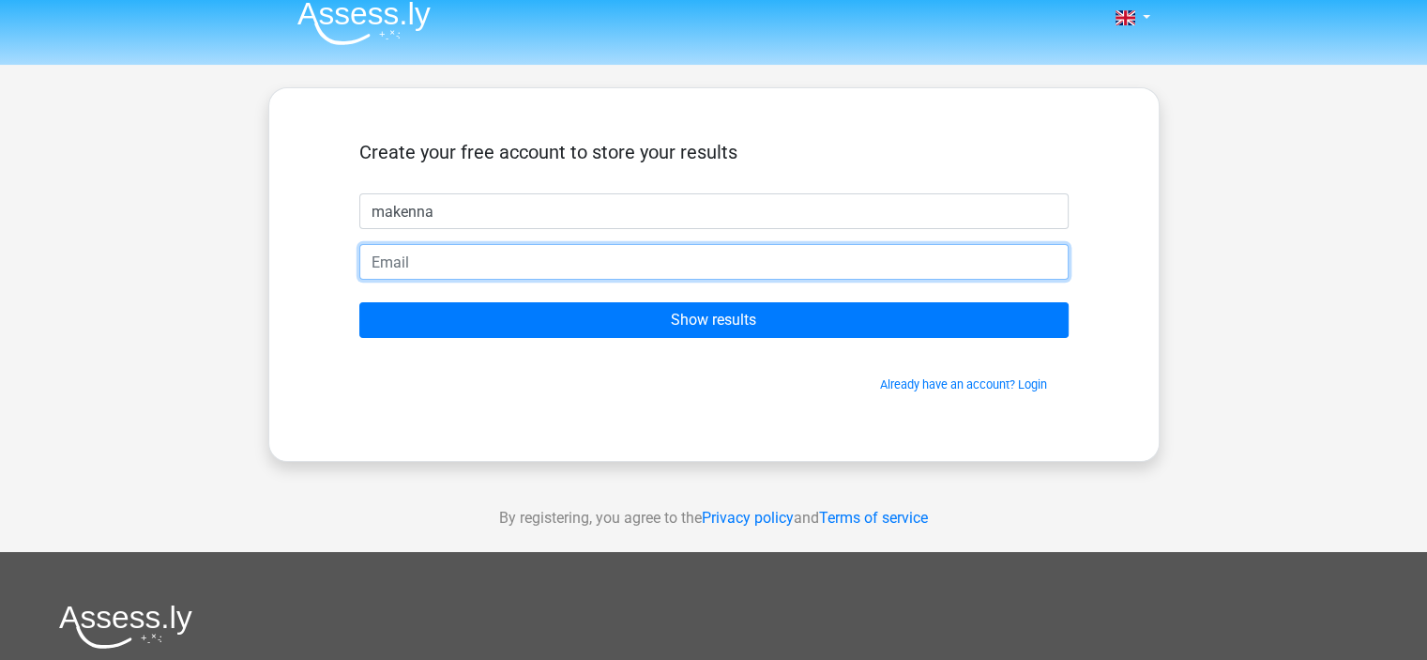
click at [746, 262] on input "email" at bounding box center [713, 262] width 709 height 36
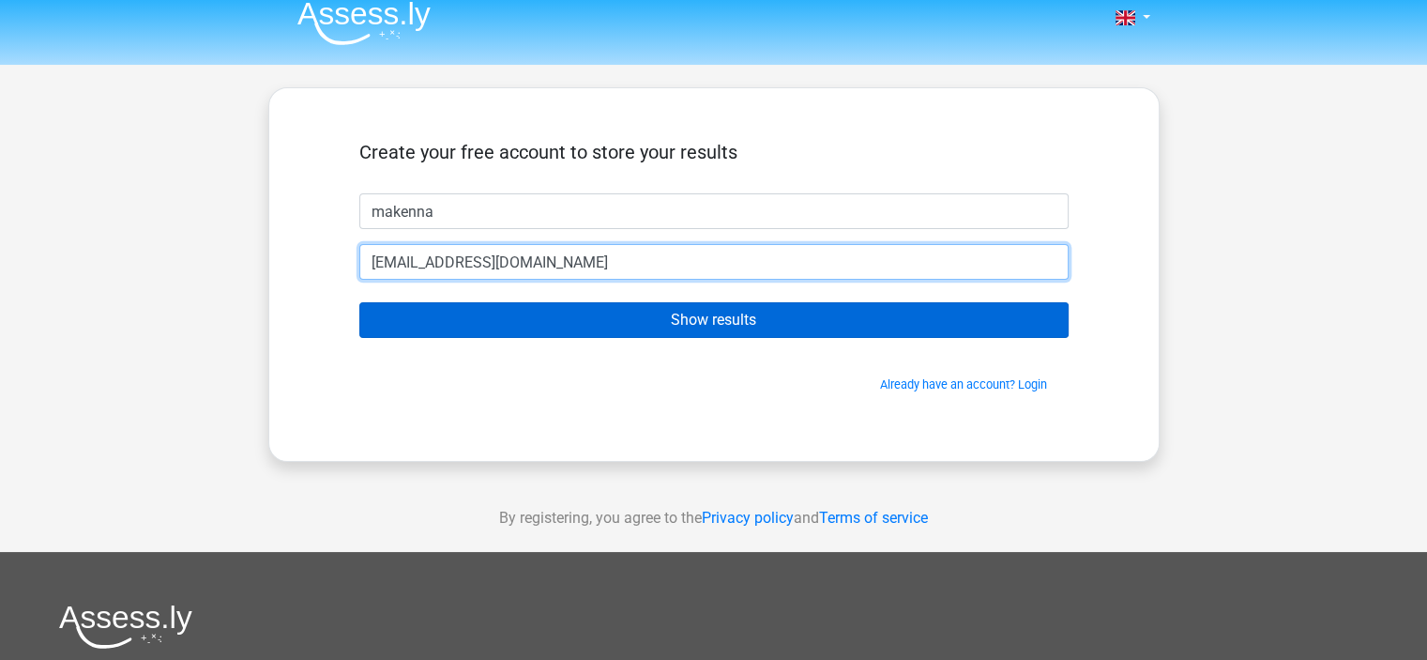
type input "[EMAIL_ADDRESS][DOMAIN_NAME]"
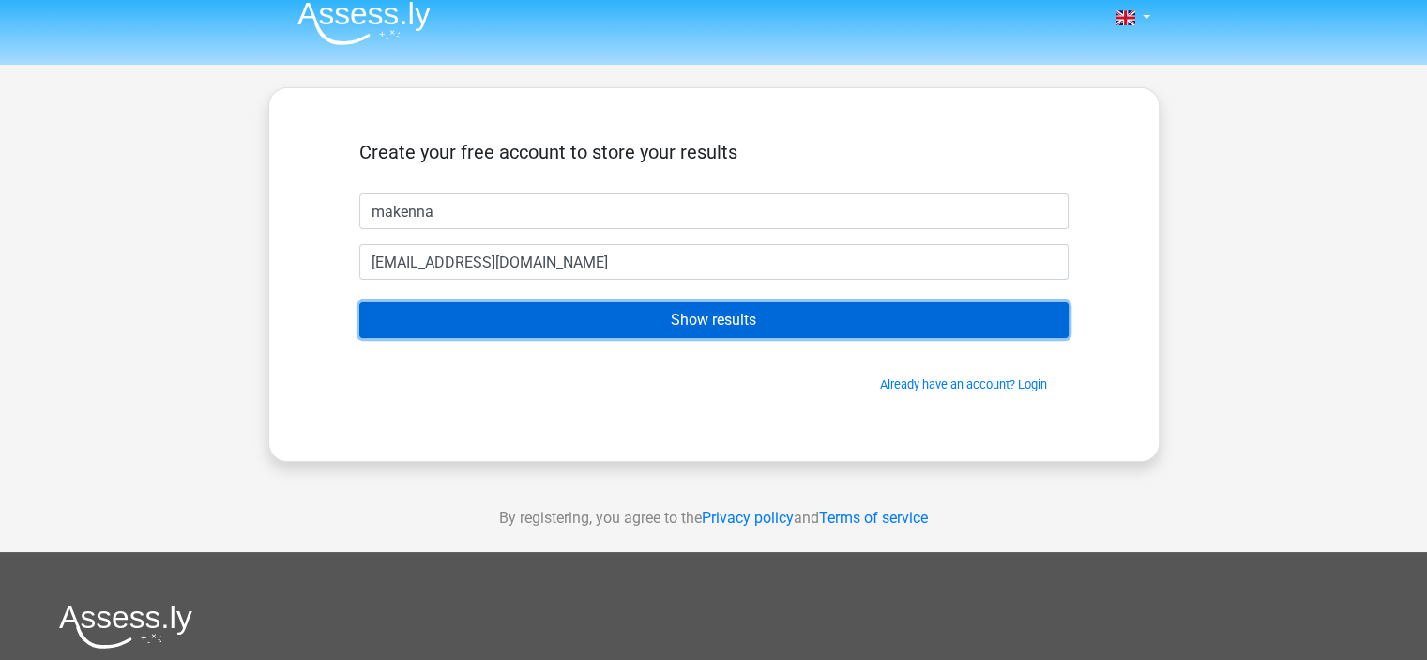
click at [732, 317] on input "Show results" at bounding box center [713, 320] width 709 height 36
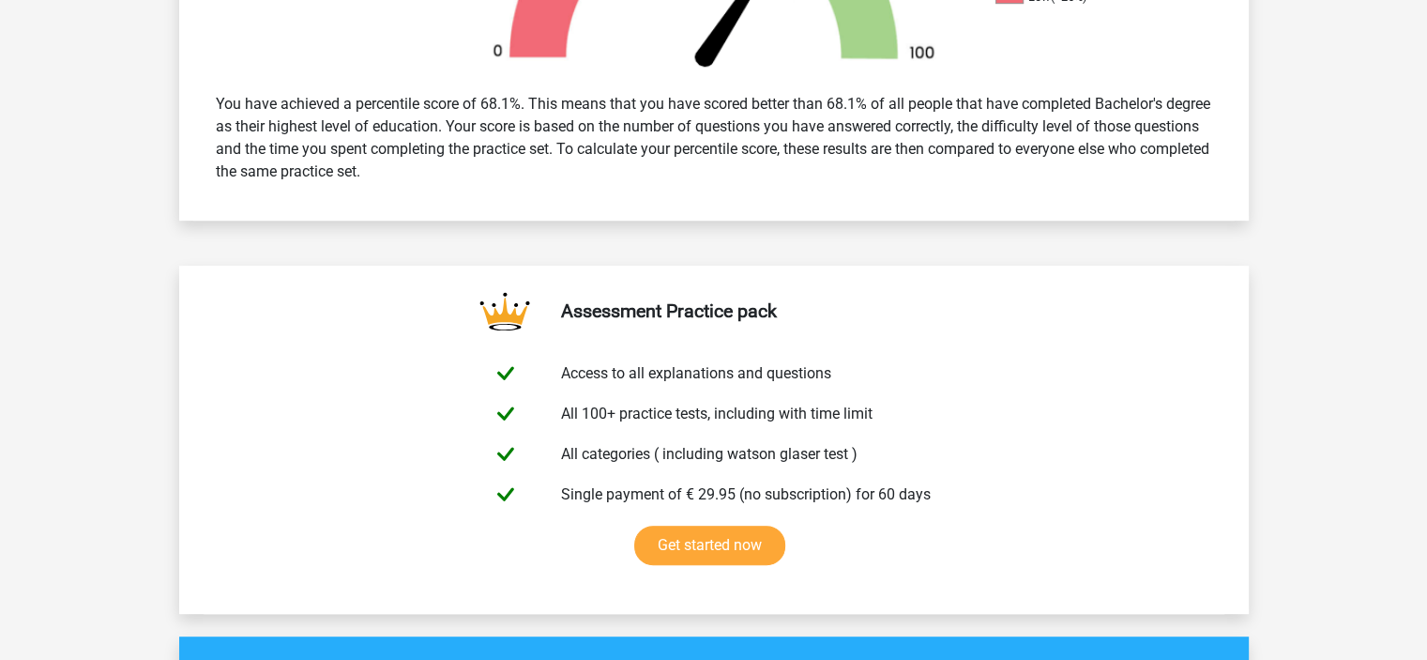
scroll to position [752, 0]
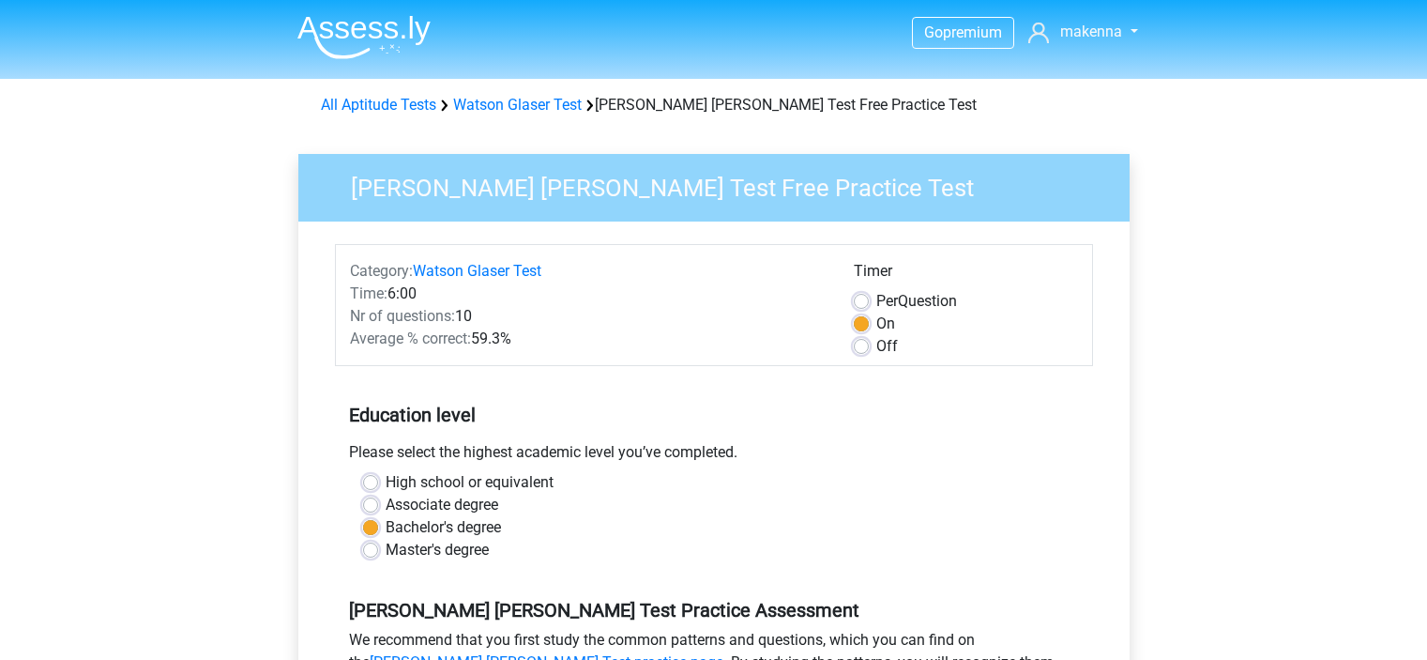
scroll to position [308, 0]
